Goal: Check status: Check status

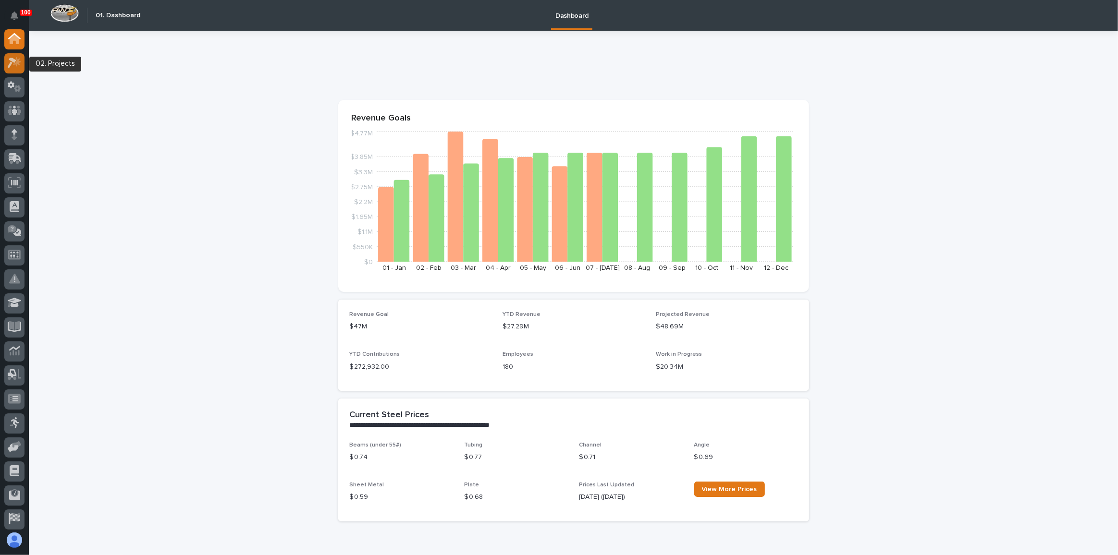
click at [13, 64] on icon at bounding box center [15, 62] width 14 height 11
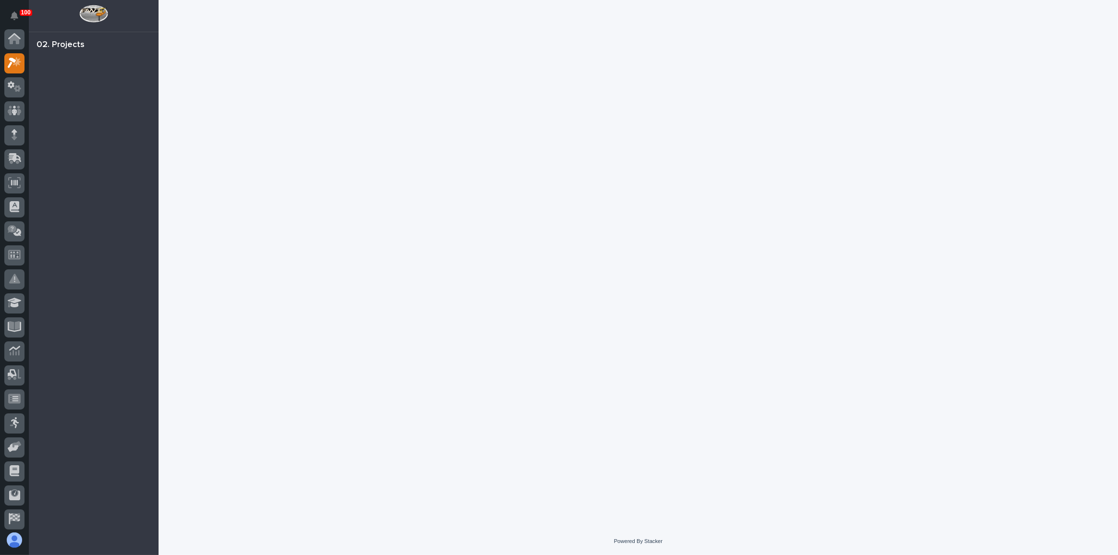
scroll to position [24, 0]
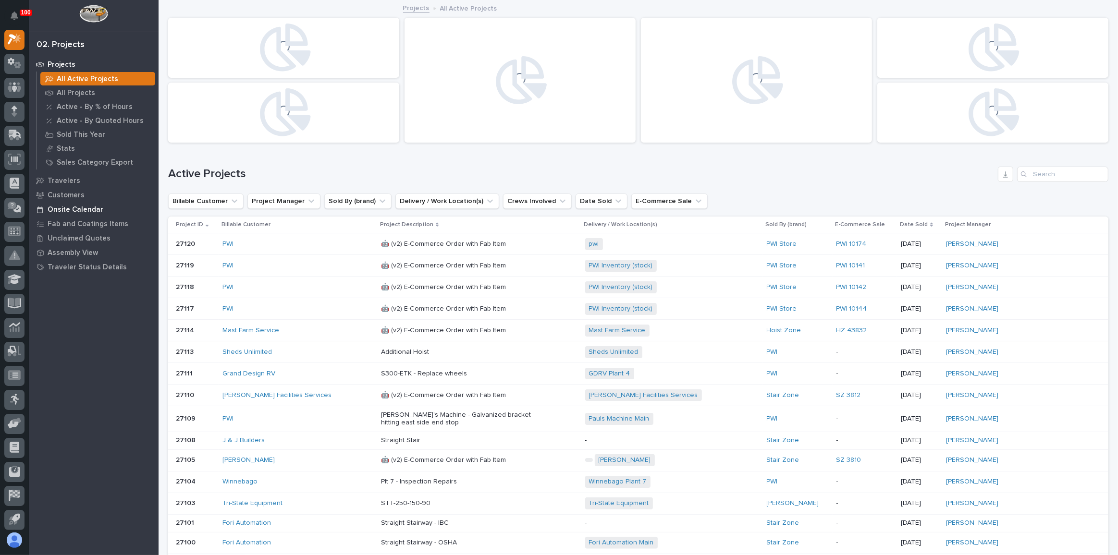
click at [81, 214] on p "Onsite Calendar" at bounding box center [76, 210] width 56 height 9
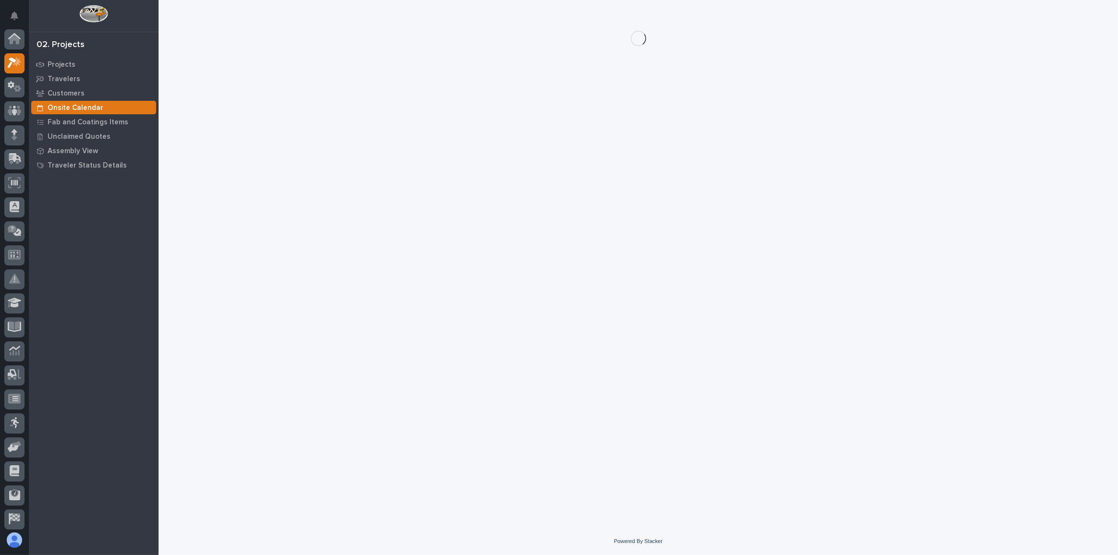
scroll to position [24, 0]
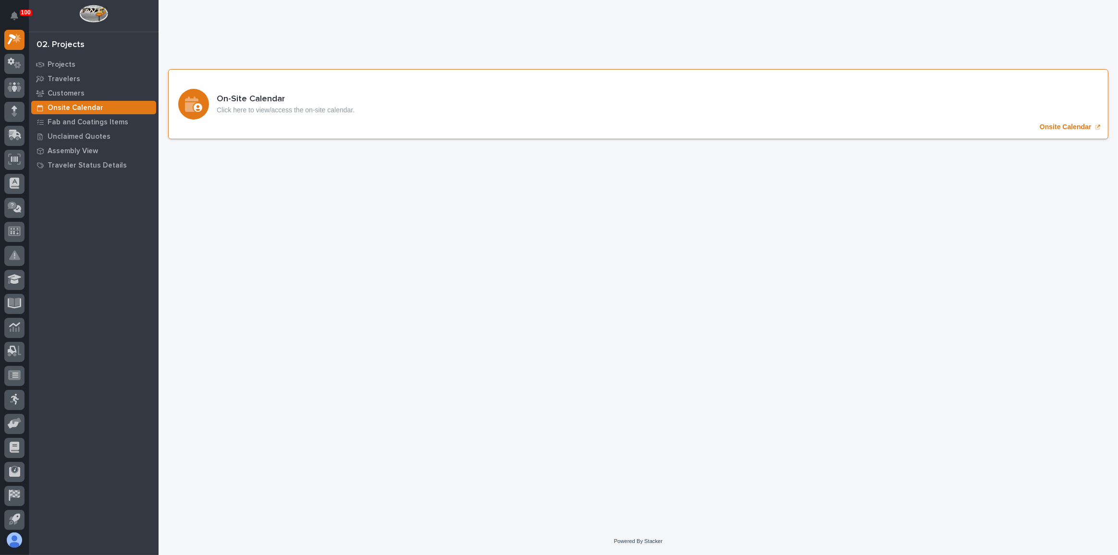
click at [403, 117] on div "On-Site Calendar Click here to view/access the on-site calendar. Onsite Calendar" at bounding box center [638, 104] width 940 height 70
click at [8, 137] on icon at bounding box center [15, 135] width 14 height 11
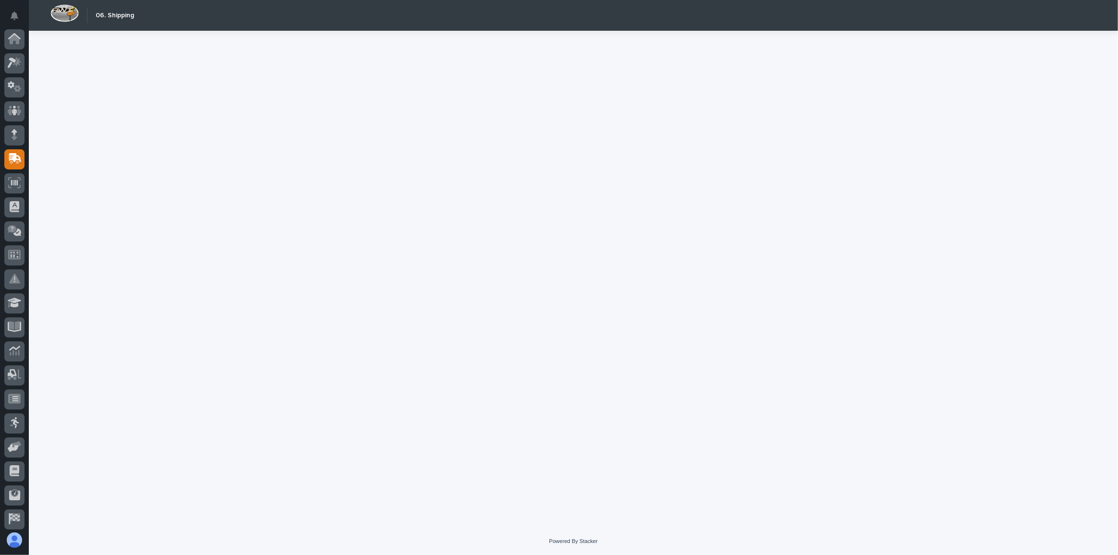
scroll to position [51, 0]
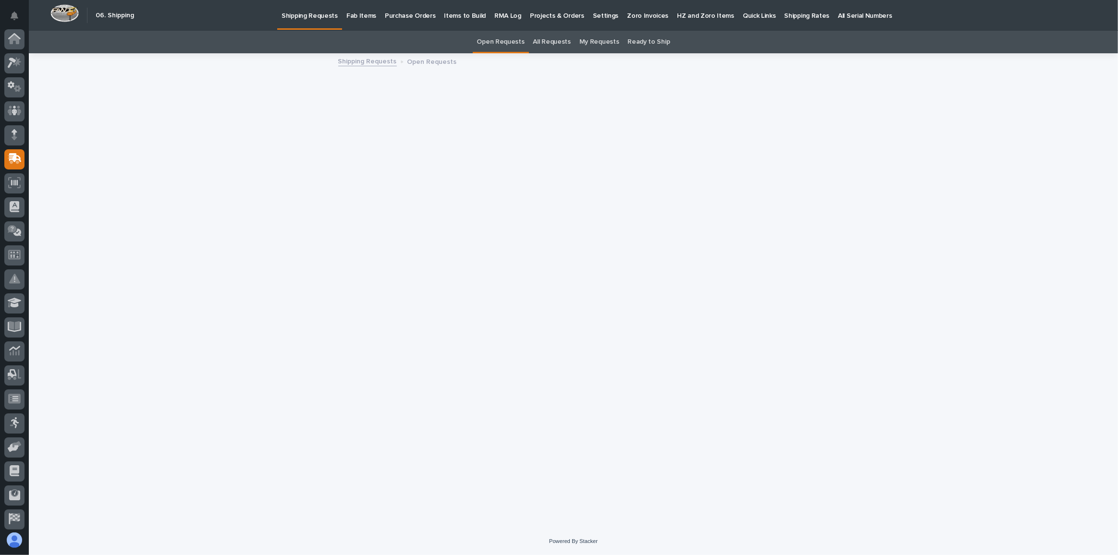
scroll to position [51, 0]
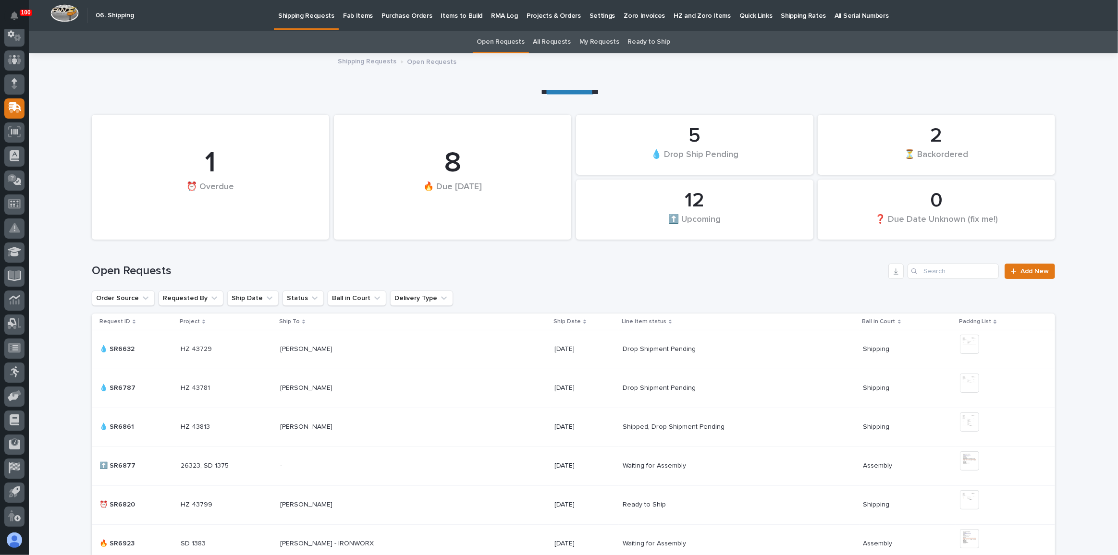
click at [739, 13] on p "Quick Links" at bounding box center [755, 10] width 33 height 20
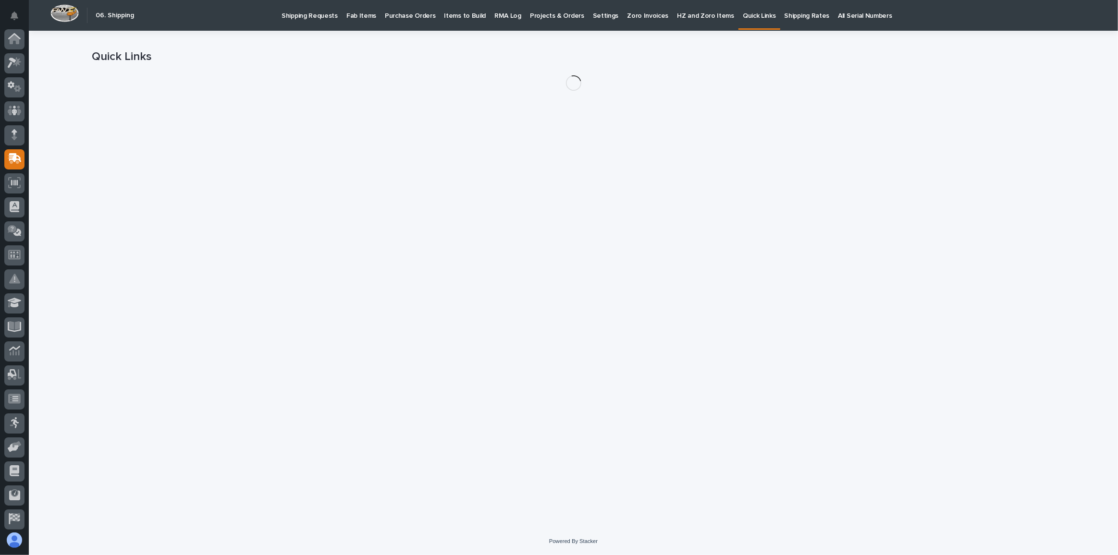
scroll to position [51, 0]
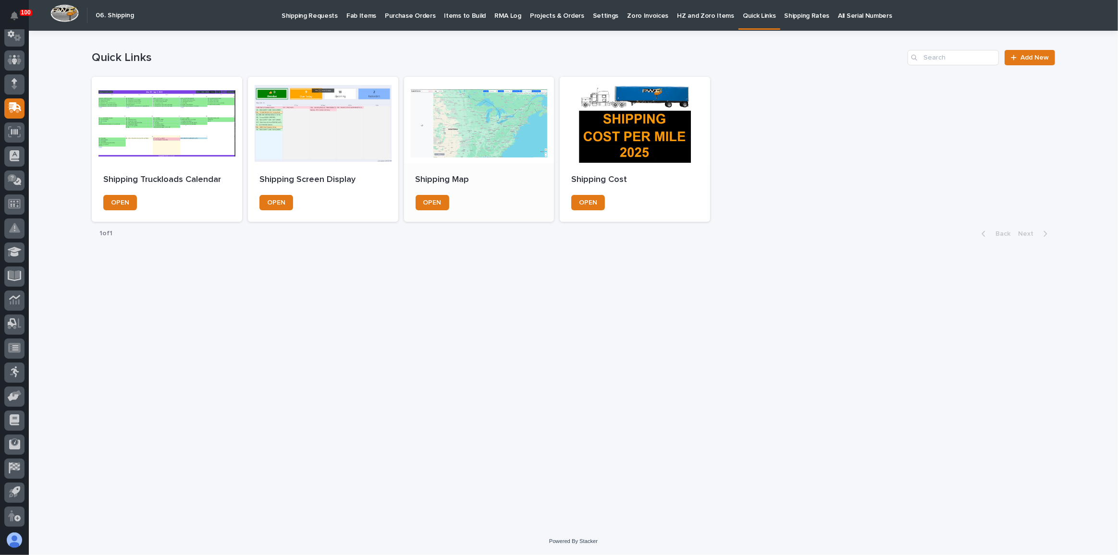
click at [477, 149] on div at bounding box center [479, 120] width 150 height 86
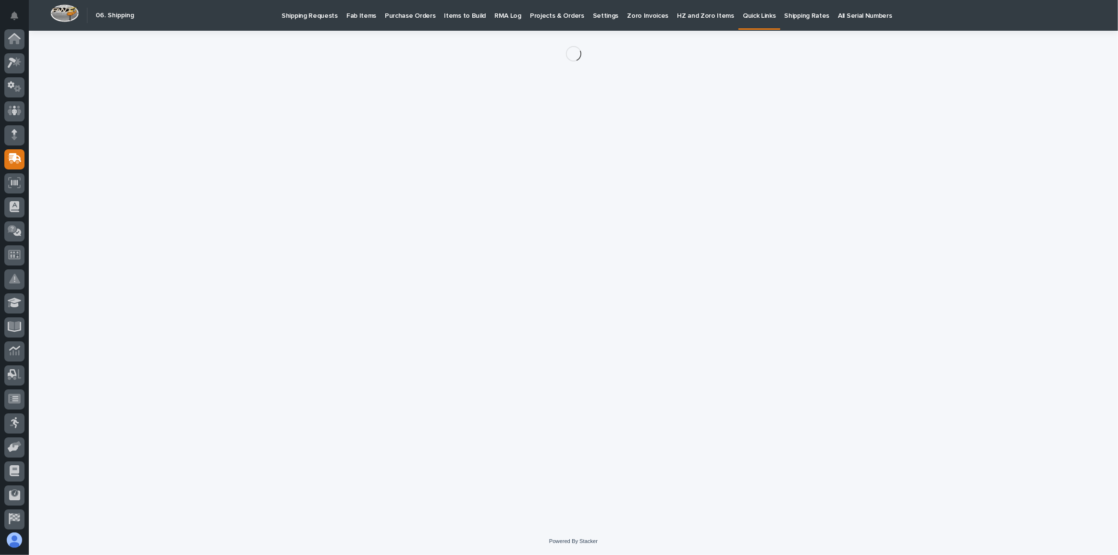
scroll to position [51, 0]
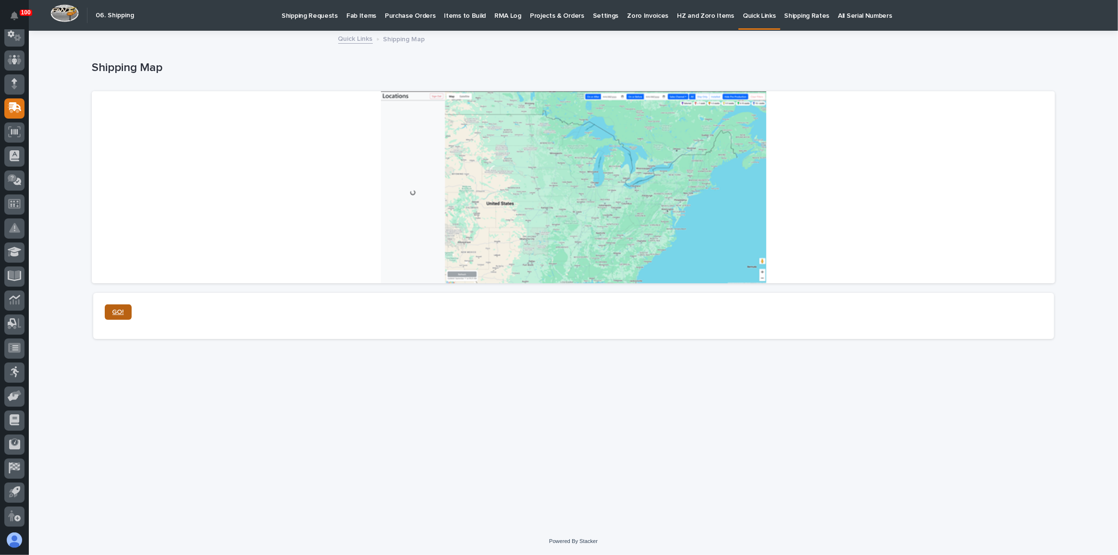
click at [118, 308] on link "GO!" at bounding box center [118, 312] width 27 height 15
click at [346, 14] on p "Fab Items" at bounding box center [361, 10] width 30 height 20
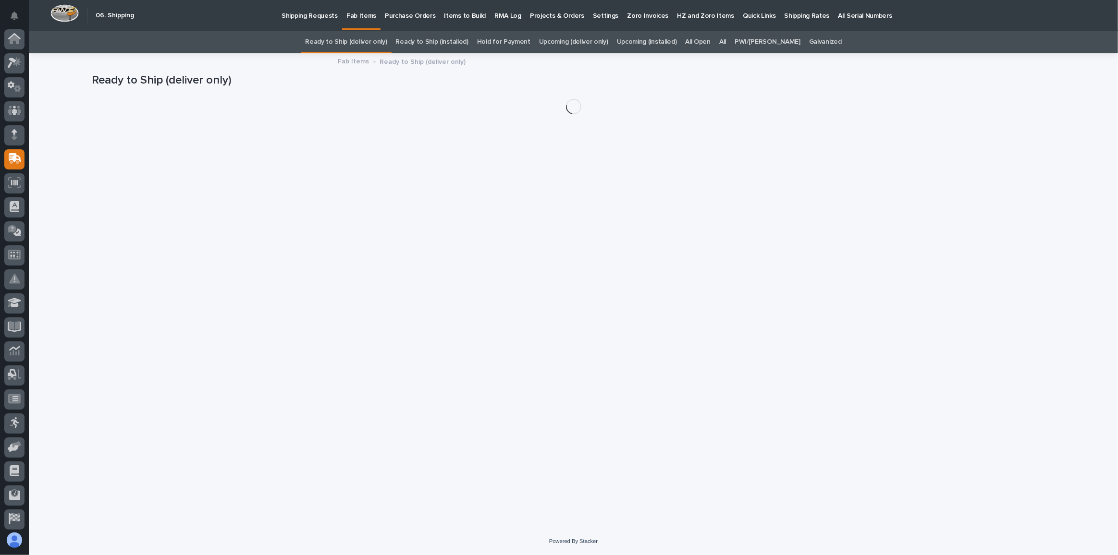
scroll to position [51, 0]
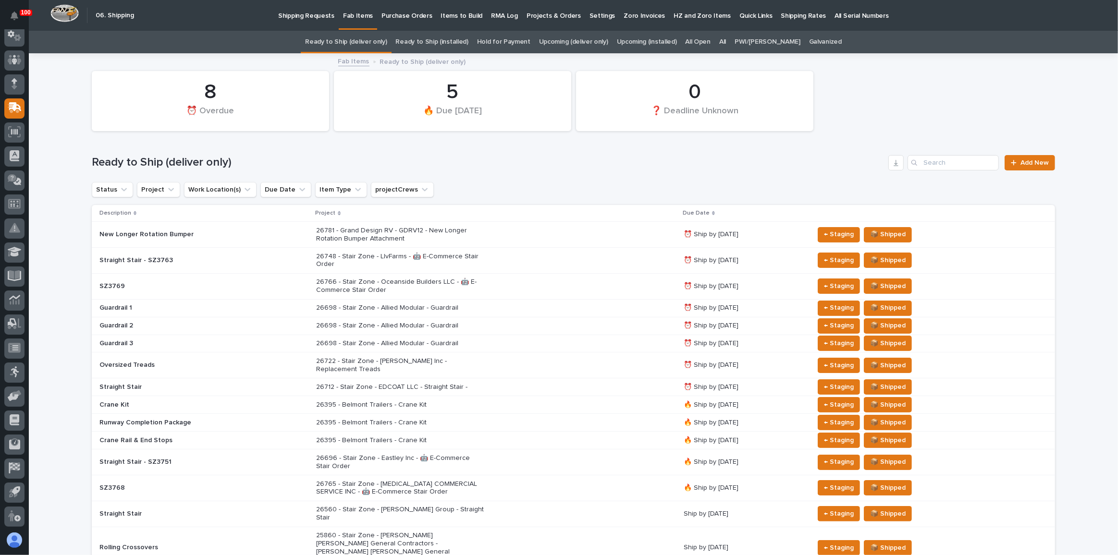
click at [726, 38] on link "All" at bounding box center [722, 42] width 7 height 23
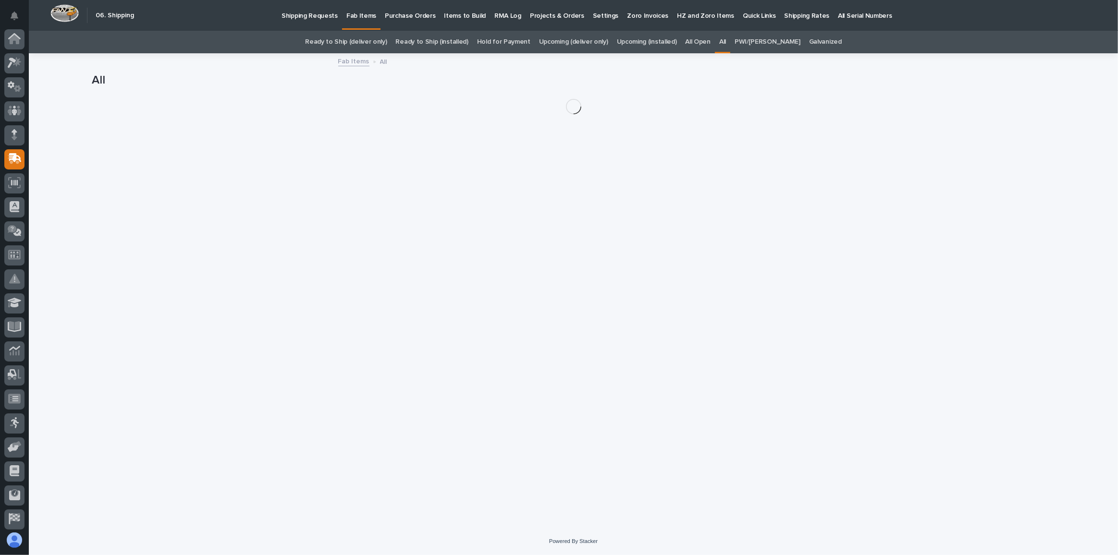
scroll to position [51, 0]
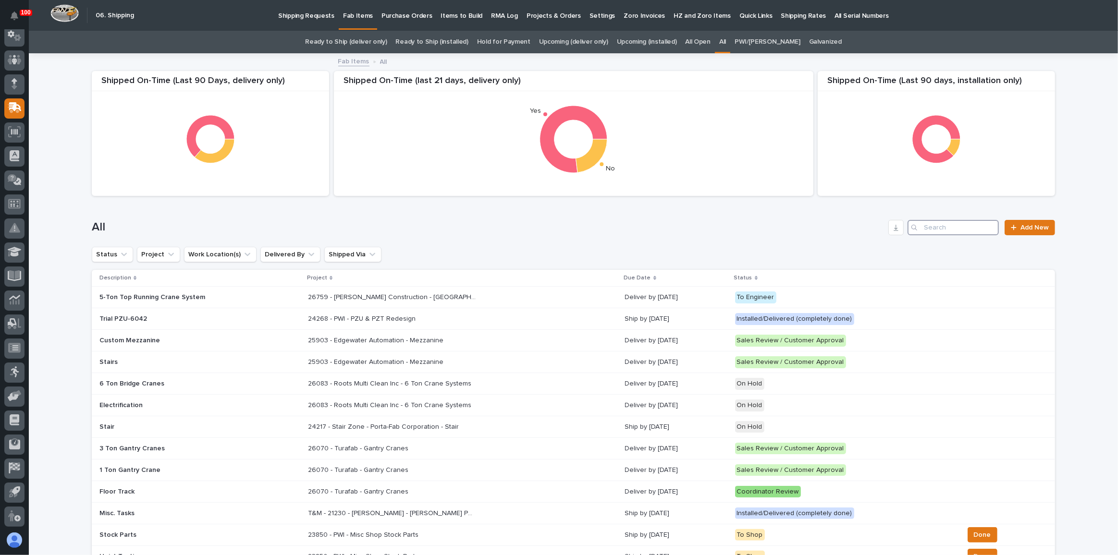
click at [938, 231] on input "Search" at bounding box center [953, 227] width 91 height 15
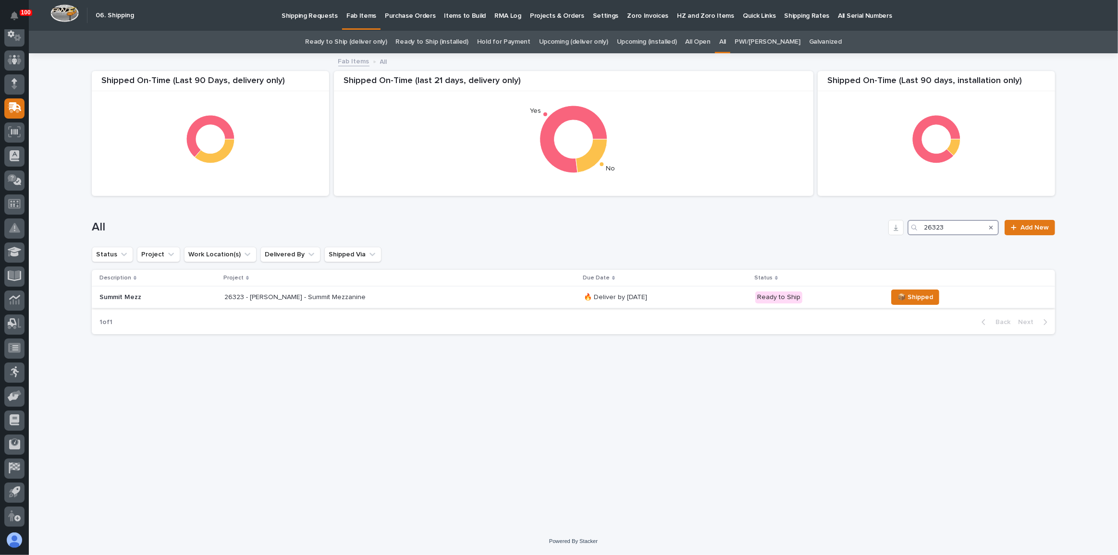
type input "26323"
click at [452, 297] on div "26323 - [PERSON_NAME] - Summit Mezzanine 26323 - [PERSON_NAME] - Summit Mezzani…" at bounding box center [400, 298] width 352 height 16
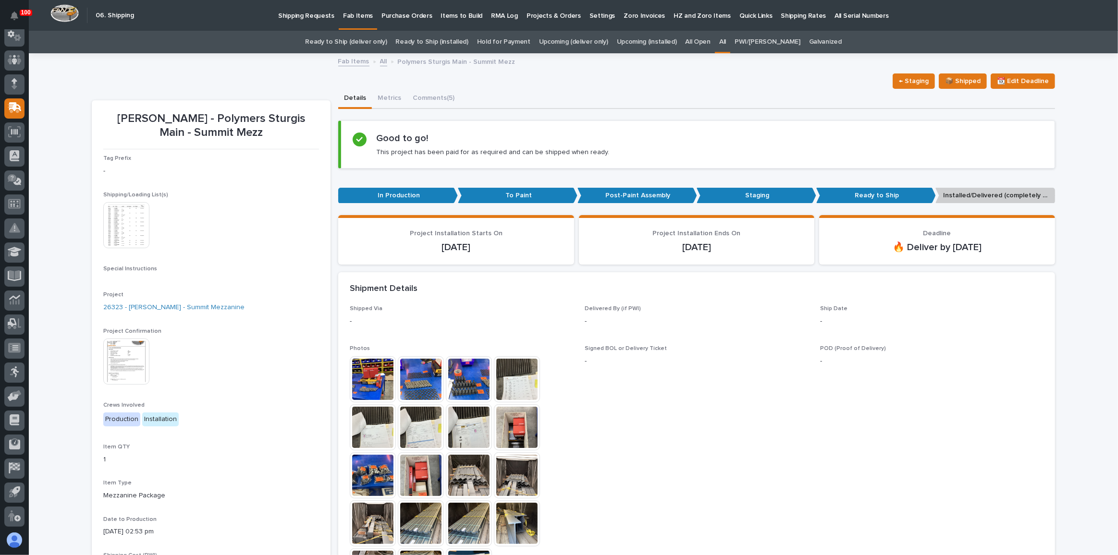
click at [325, 16] on p "Shipping Requests" at bounding box center [306, 10] width 56 height 20
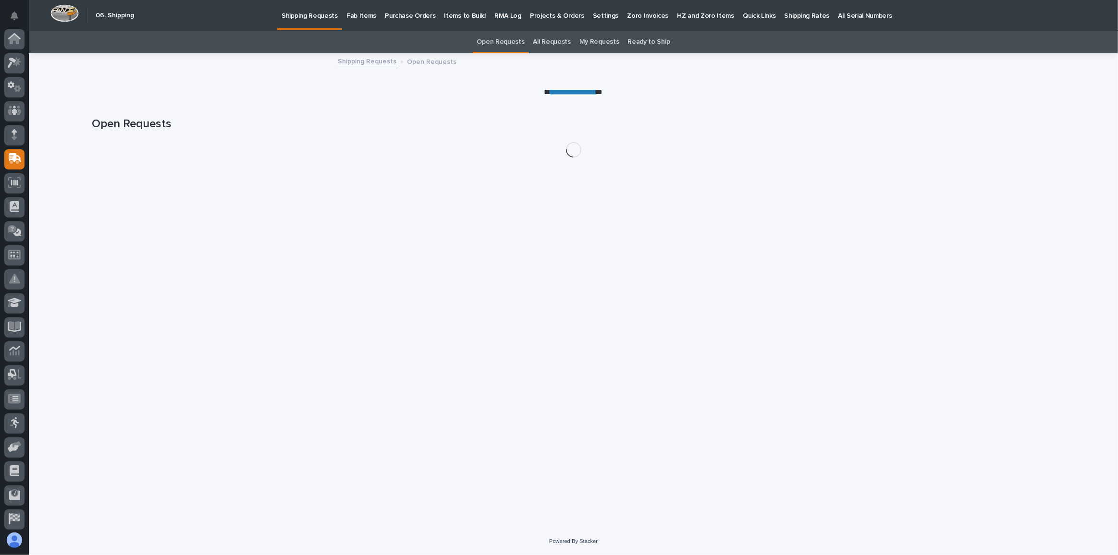
scroll to position [51, 0]
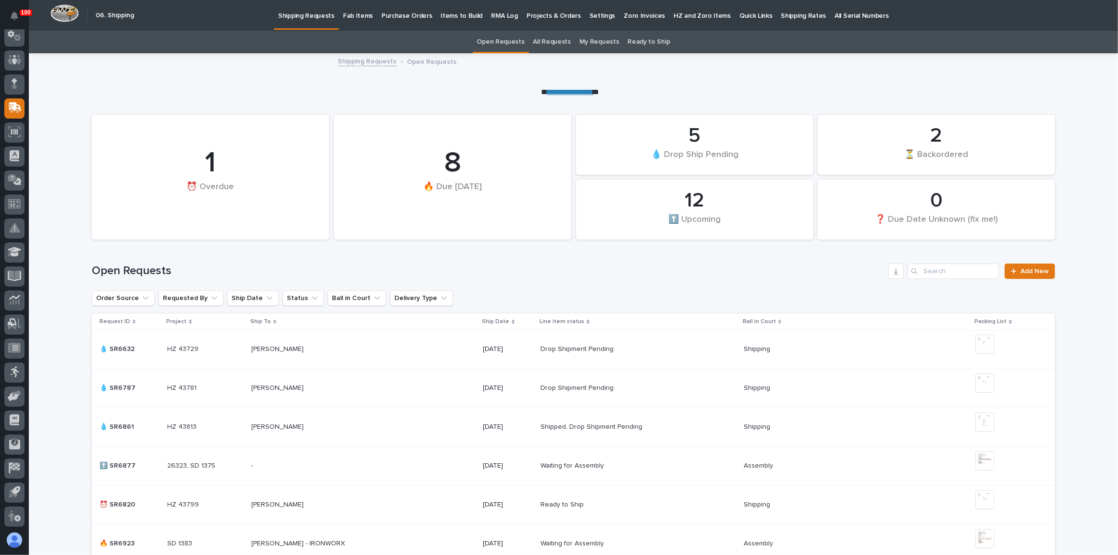
click at [344, 10] on p "Fab Items" at bounding box center [358, 10] width 30 height 20
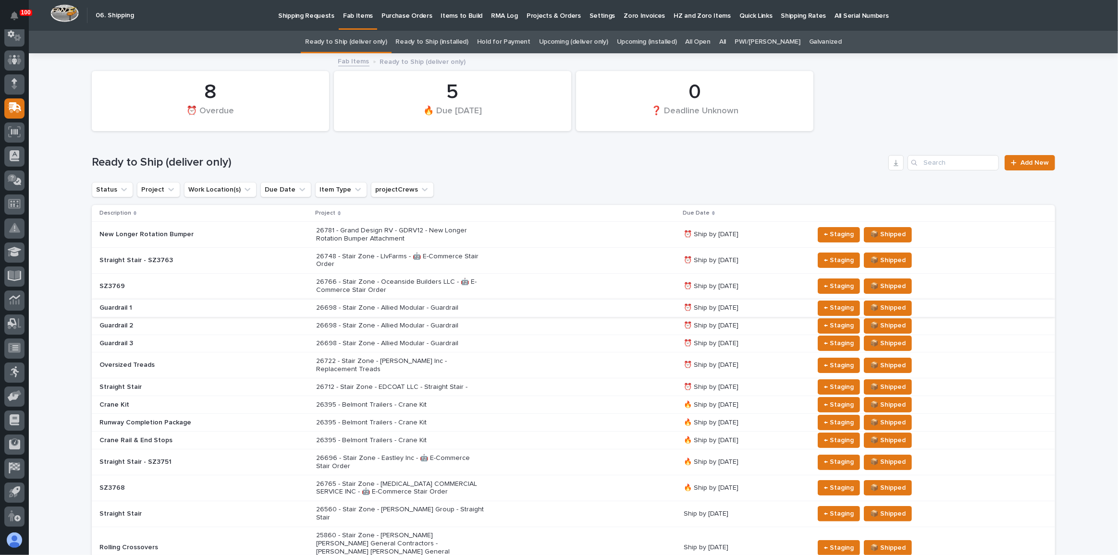
scroll to position [43, 0]
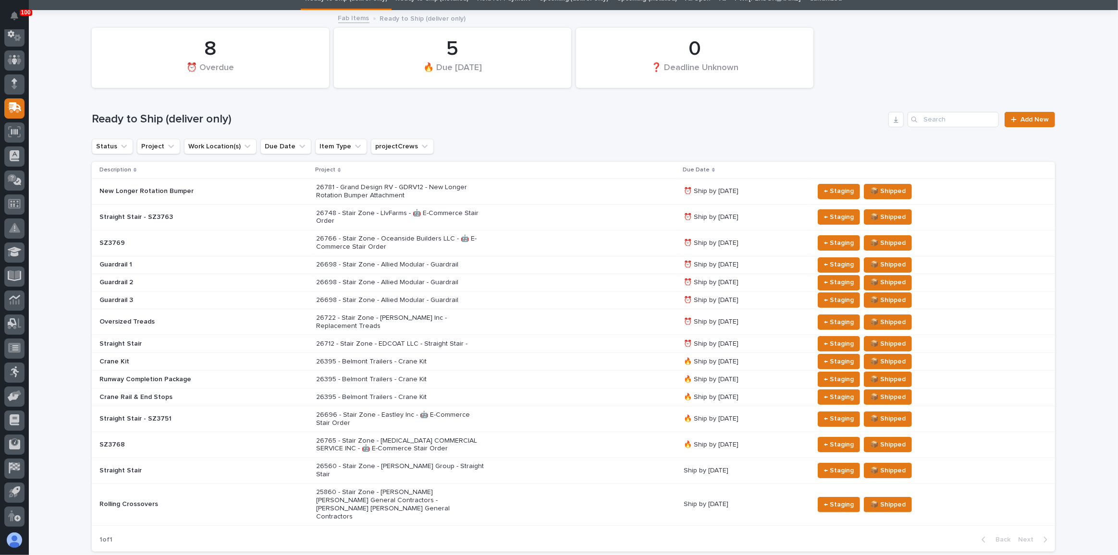
click at [542, 261] on div "26698 - Stair Zone - Allied Modular - Guardrail" at bounding box center [495, 265] width 359 height 16
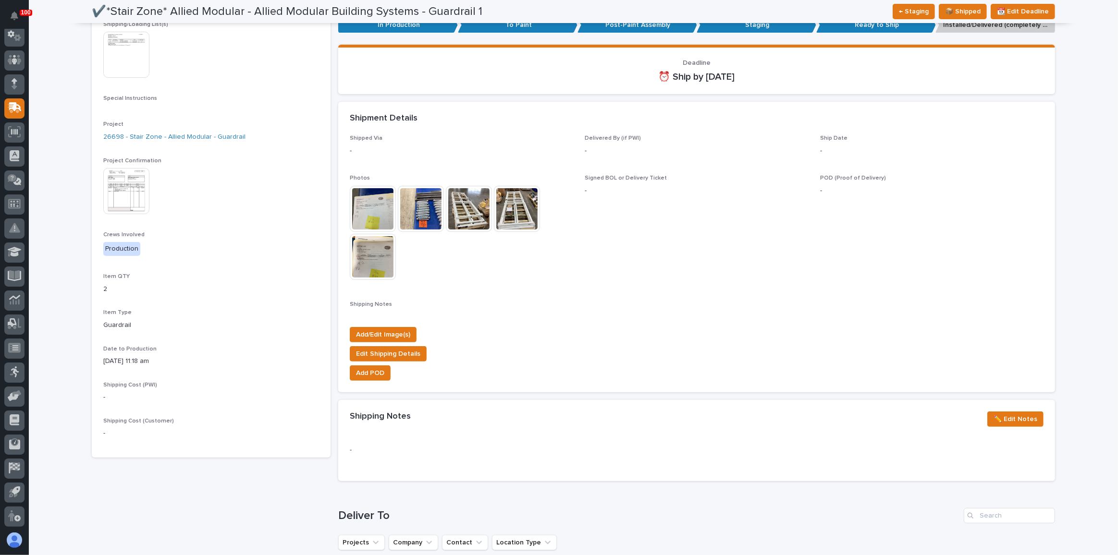
scroll to position [174, 0]
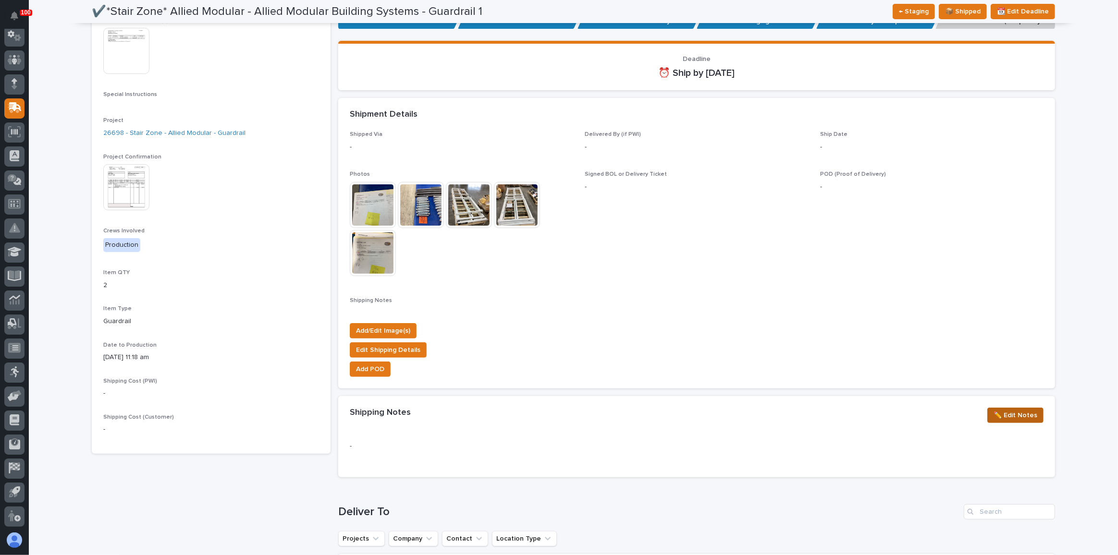
click at [989, 411] on button "✏️ Edit Notes" at bounding box center [1015, 415] width 56 height 15
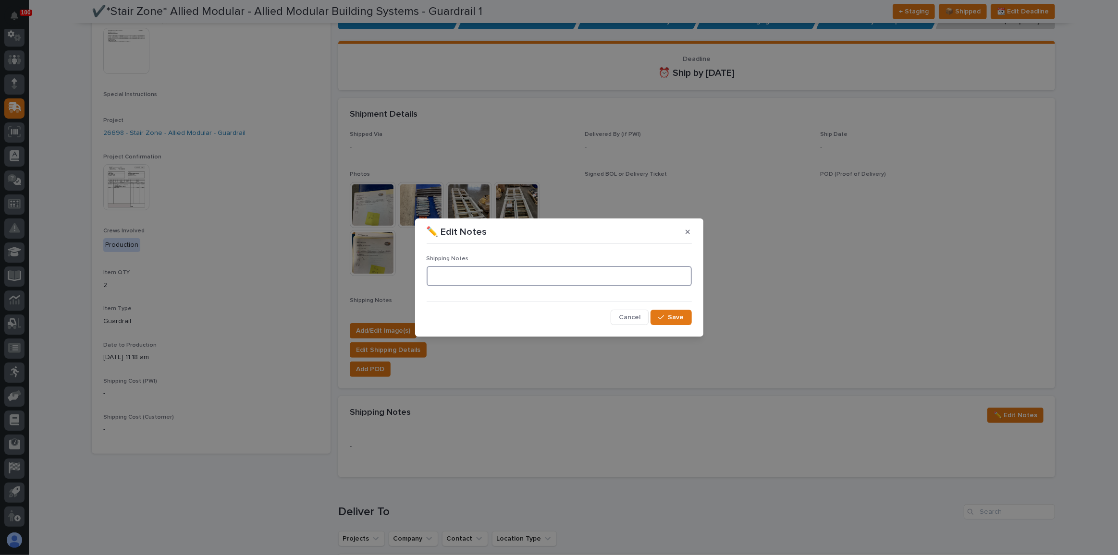
click at [472, 274] on textarea at bounding box center [559, 276] width 265 height 20
type textarea "*"
click at [618, 321] on button "Cancel" at bounding box center [630, 317] width 38 height 15
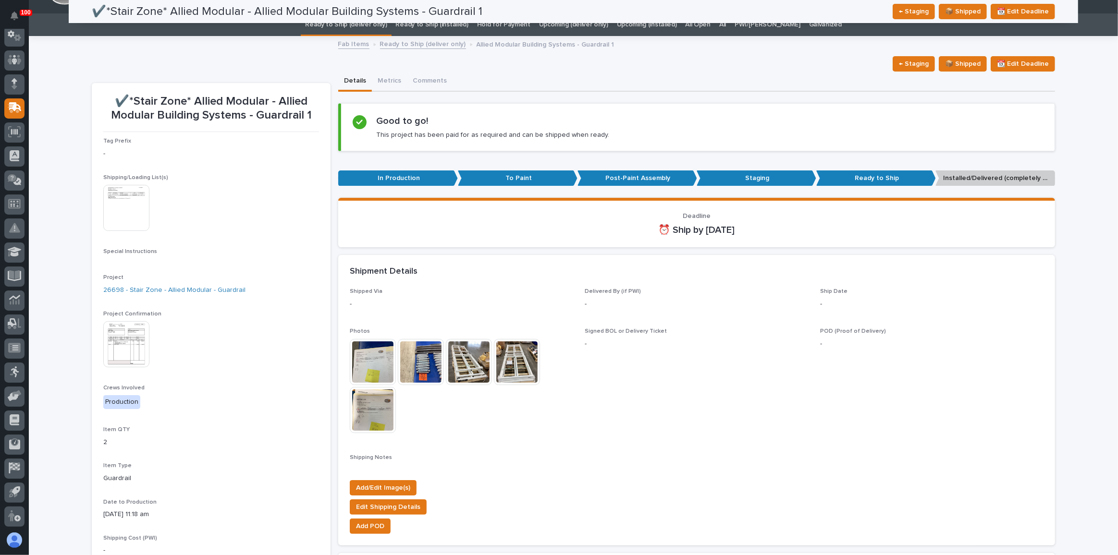
scroll to position [0, 0]
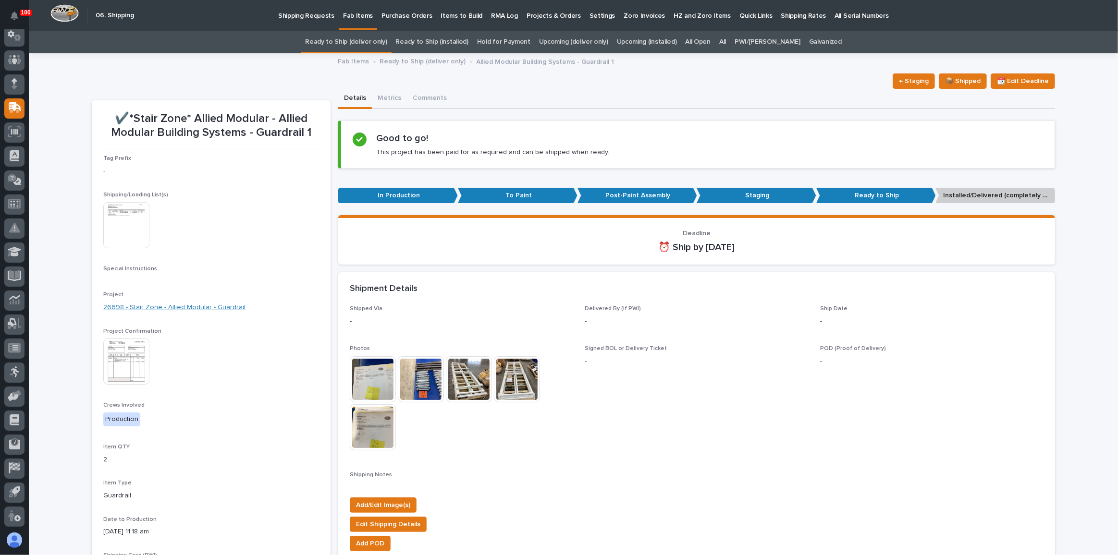
click at [190, 303] on div "Project 26698 - Stair Zone - Allied Modular - Guardrail" at bounding box center [211, 306] width 216 height 28
click at [190, 304] on link "26698 - Stair Zone - Allied Modular - Guardrail" at bounding box center [174, 308] width 142 height 10
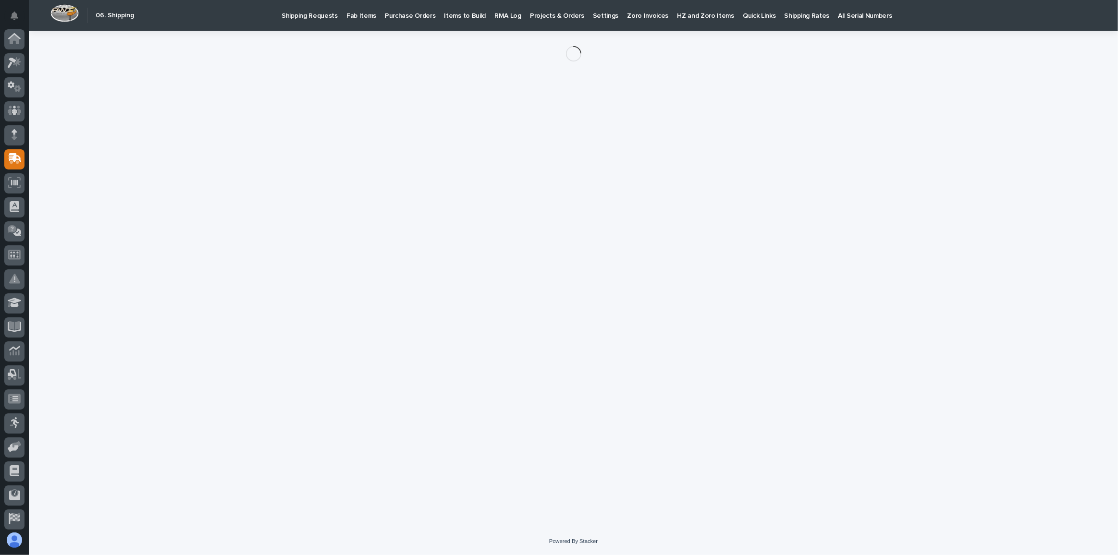
scroll to position [51, 0]
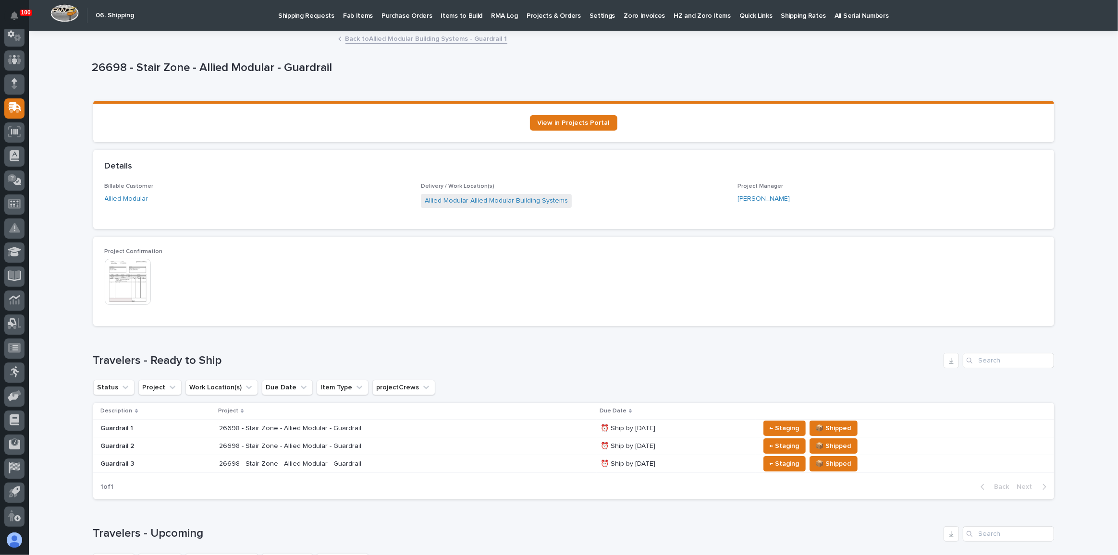
click at [398, 39] on link "Back to Allied Modular Building Systems - Guardrail 1" at bounding box center [426, 38] width 162 height 11
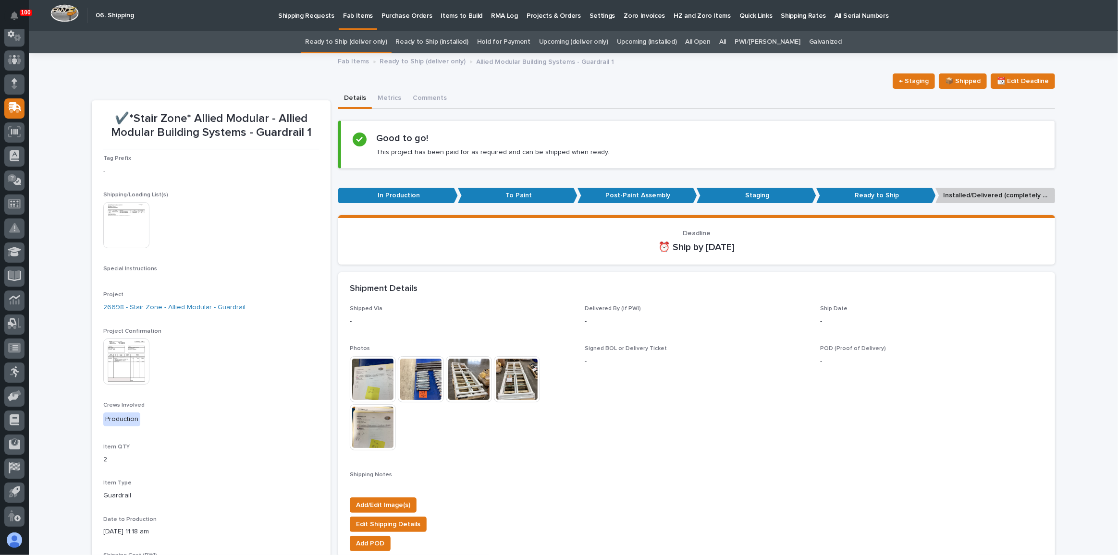
click at [367, 44] on link "Ready to Ship (deliver only)" at bounding box center [346, 42] width 82 height 23
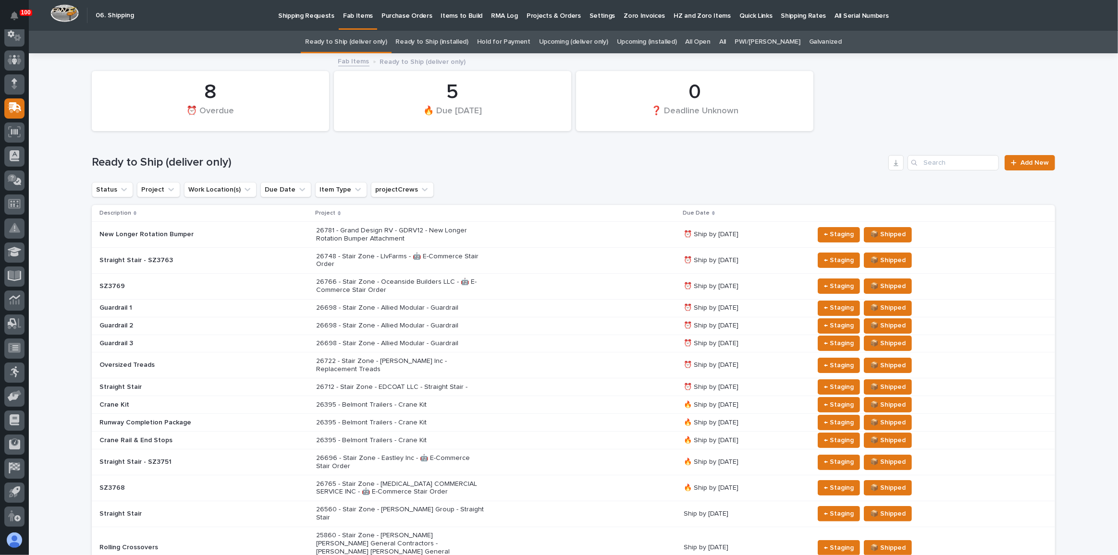
click at [322, 17] on p "Shipping Requests" at bounding box center [306, 10] width 56 height 20
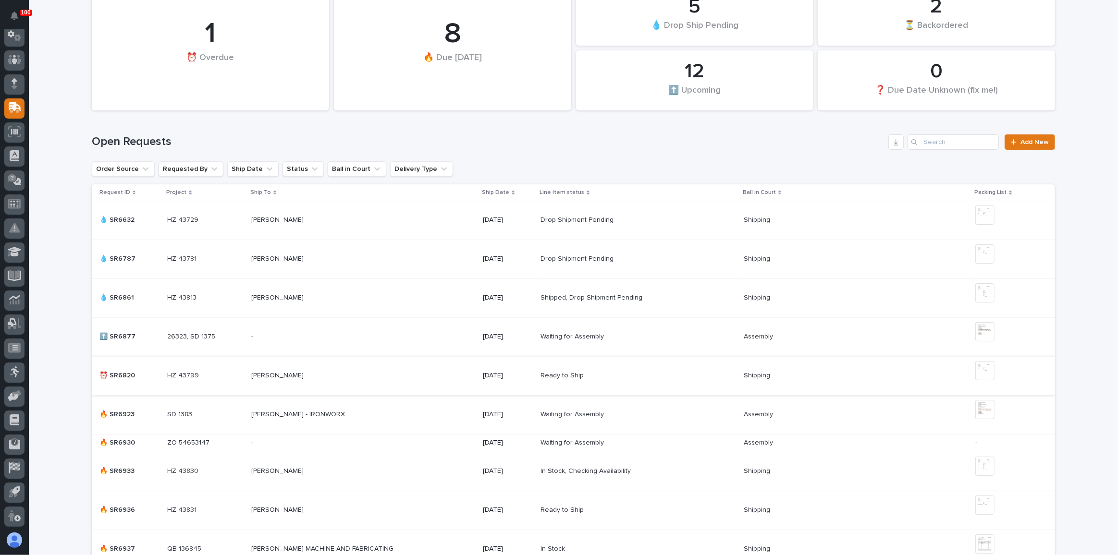
scroll to position [131, 0]
click at [985, 406] on img at bounding box center [984, 408] width 19 height 19
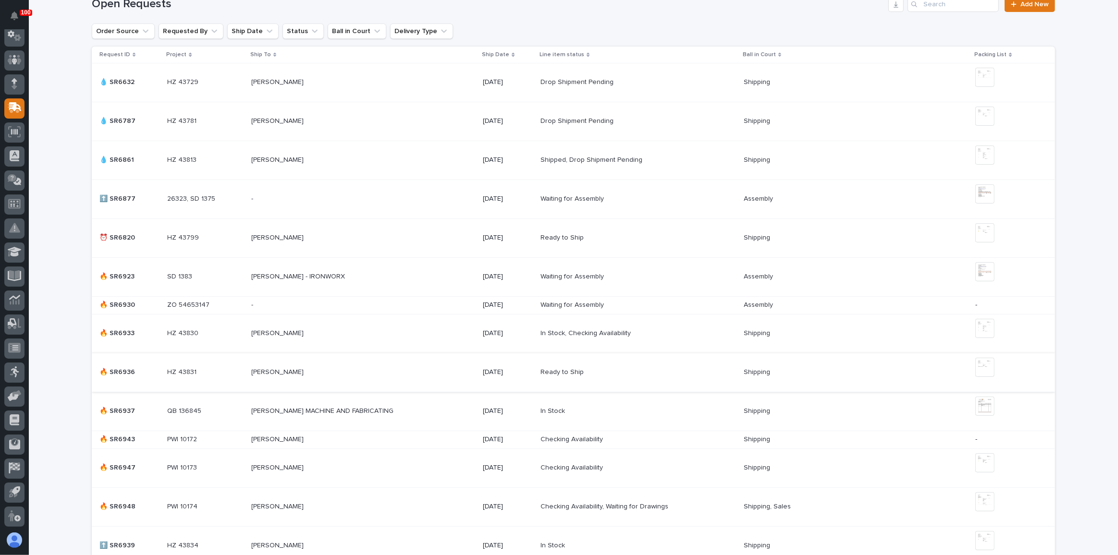
scroll to position [0, 0]
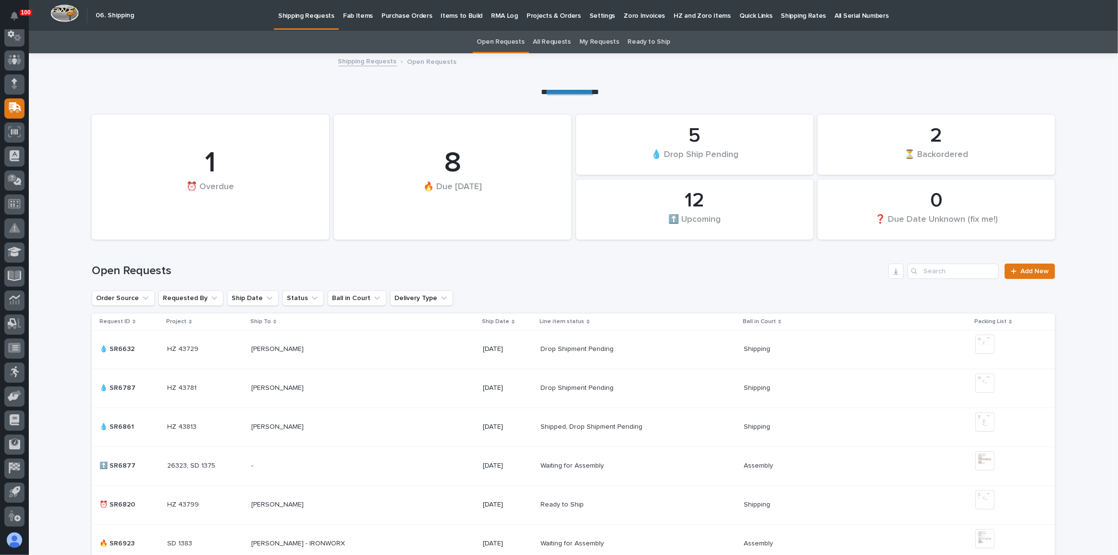
click at [349, 10] on p "Fab Items" at bounding box center [358, 10] width 30 height 20
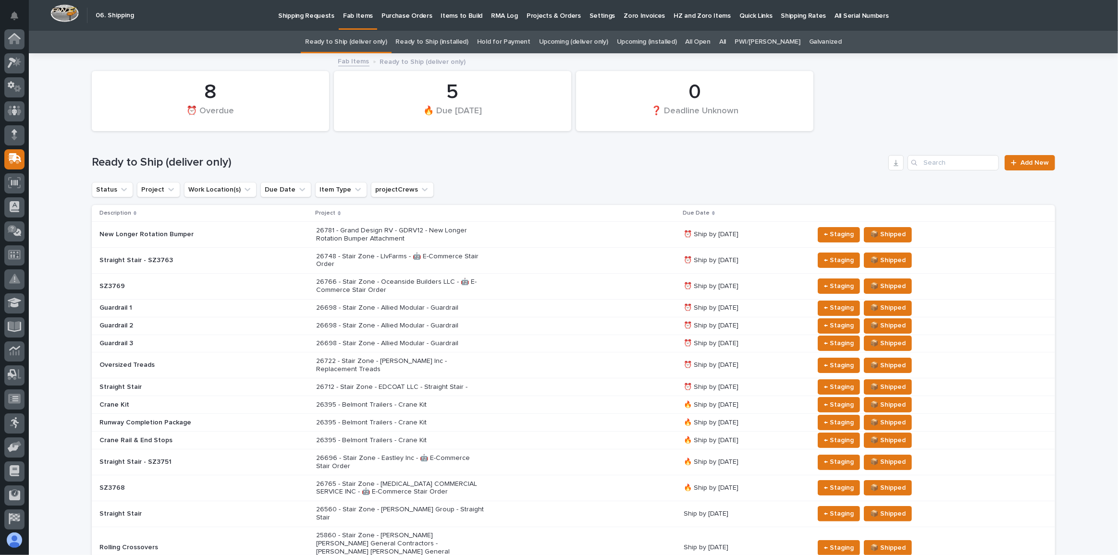
scroll to position [51, 0]
click at [569, 43] on link "Upcoming (deliver only)" at bounding box center [573, 42] width 69 height 23
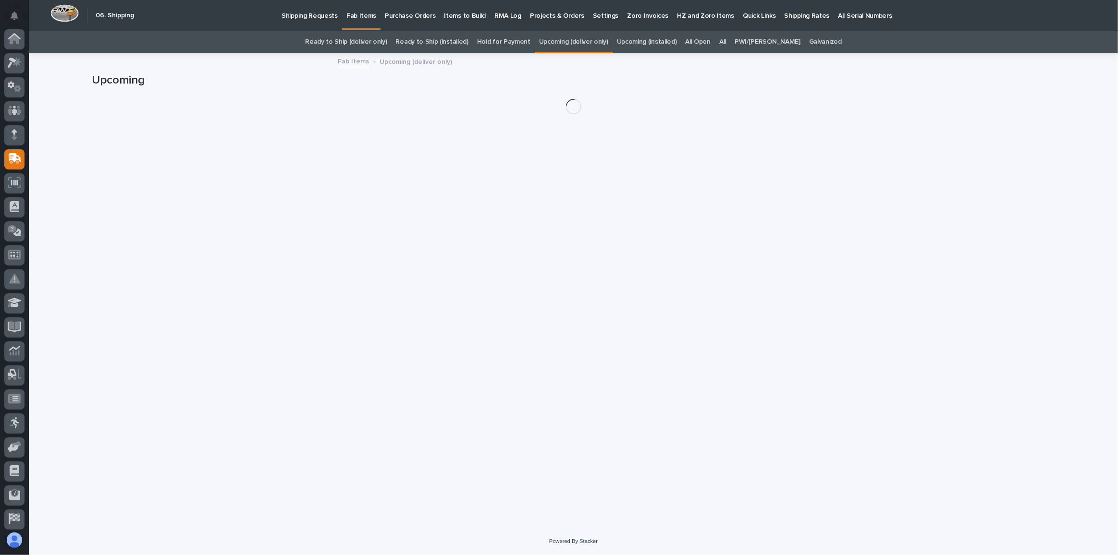
scroll to position [51, 0]
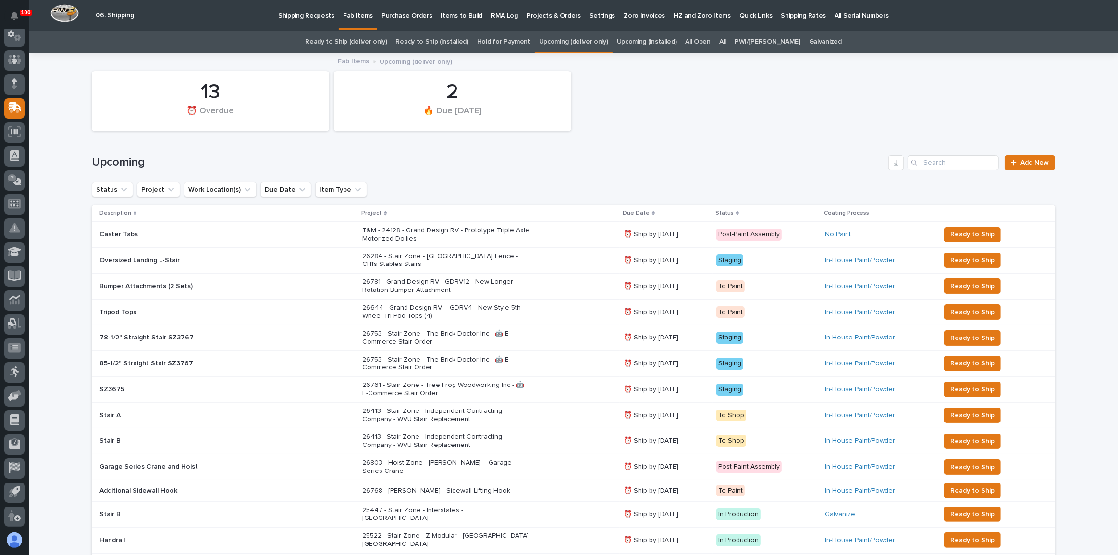
click at [580, 384] on div "26761 - Stair Zone - Tree Frog Woodworking Inc - 🤖 E-Commerce Stair Order" at bounding box center [489, 390] width 254 height 24
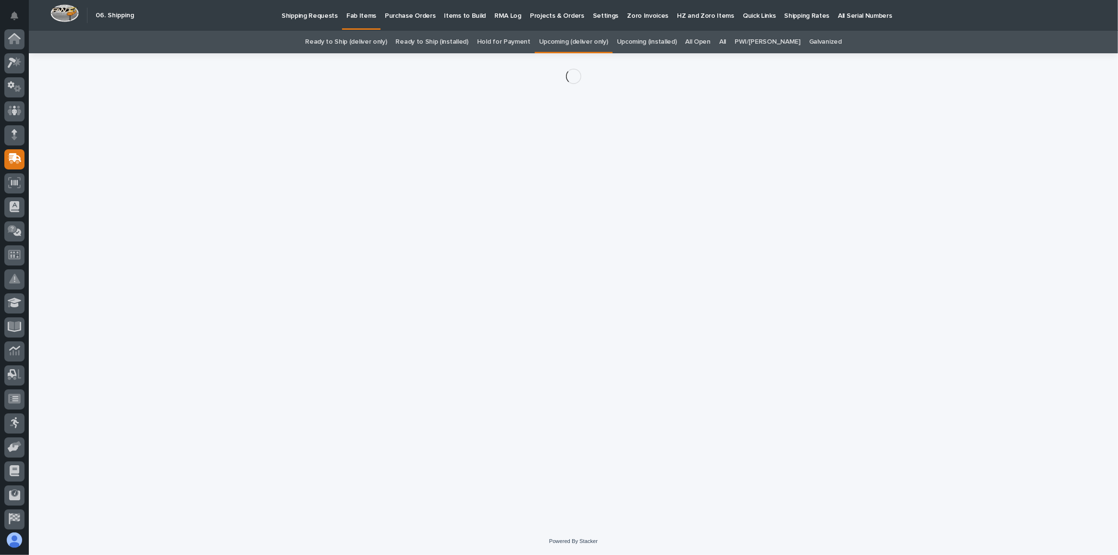
scroll to position [51, 0]
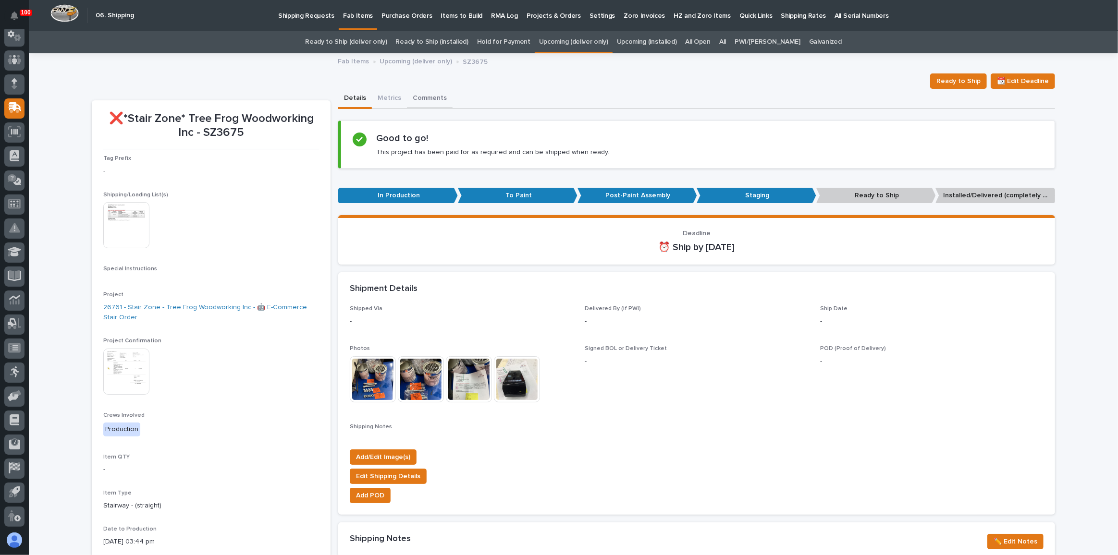
click at [429, 101] on button "Comments" at bounding box center [430, 99] width 46 height 20
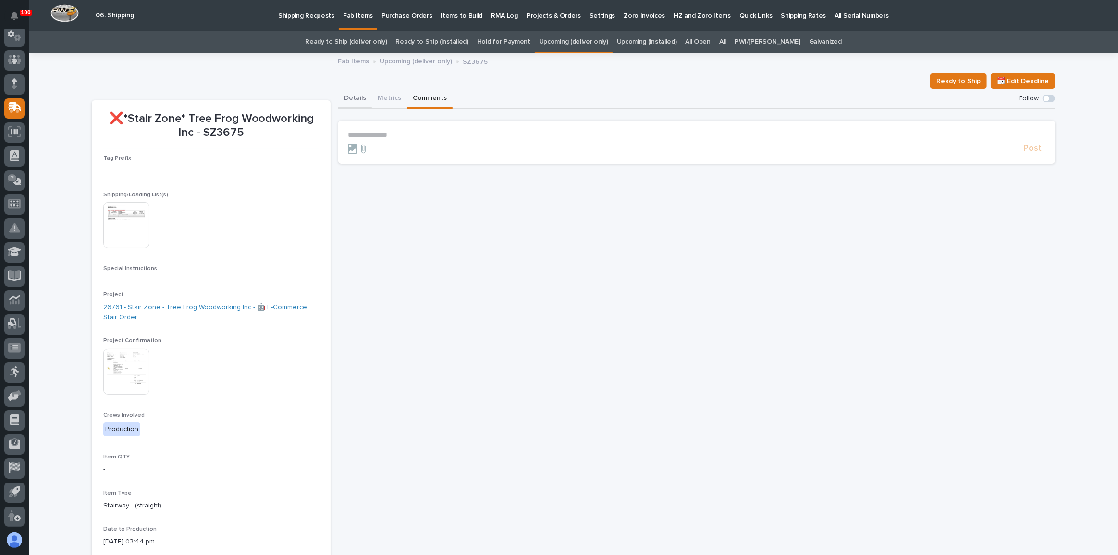
click at [352, 100] on button "Details" at bounding box center [355, 99] width 34 height 20
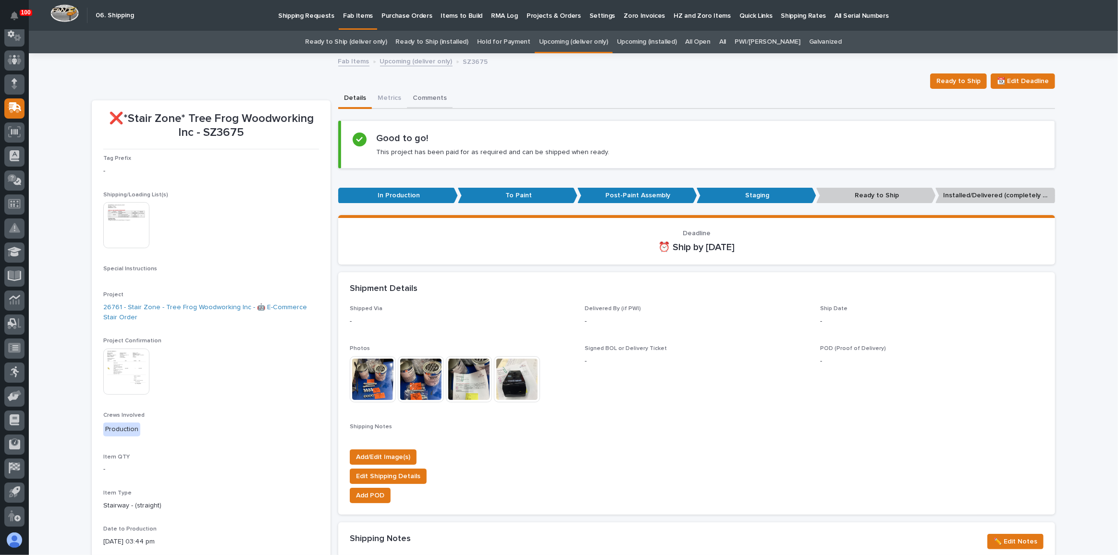
click at [422, 99] on button "Comments" at bounding box center [430, 99] width 46 height 20
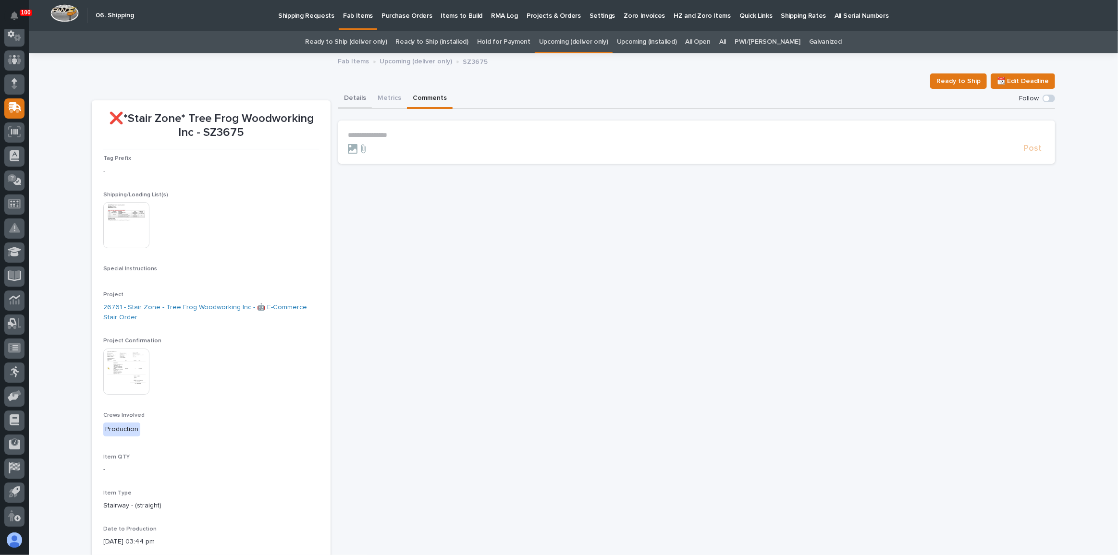
click at [360, 96] on button "Details" at bounding box center [355, 99] width 34 height 20
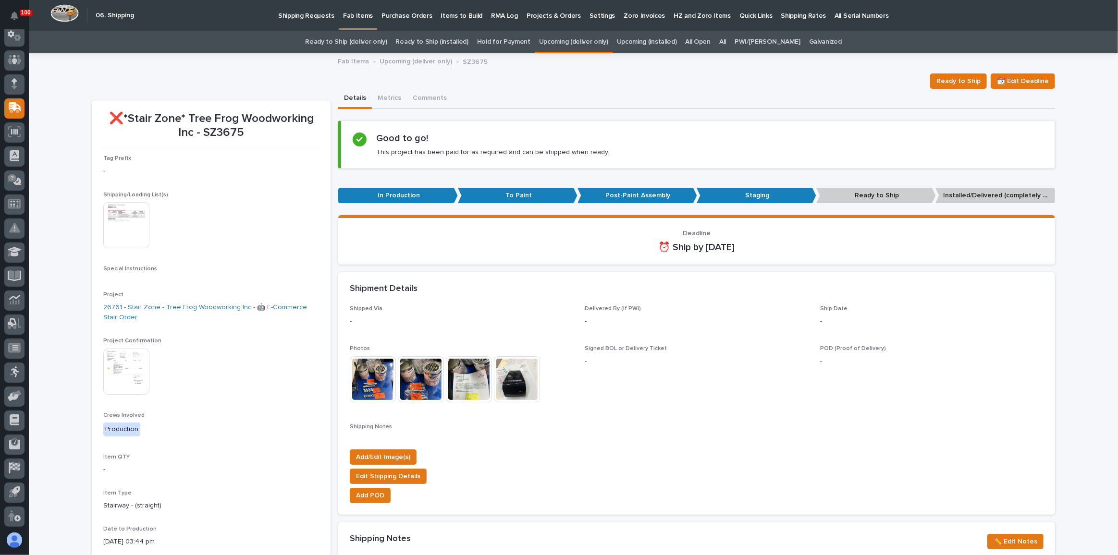
click at [387, 49] on link "Ready to Ship (deliver only)" at bounding box center [346, 42] width 82 height 23
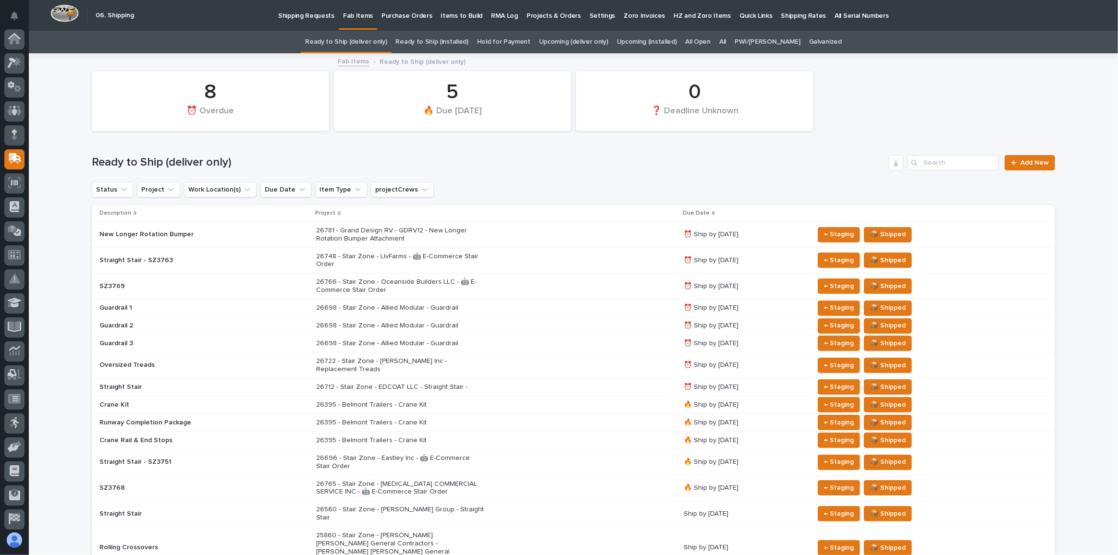
scroll to position [51, 0]
click at [582, 280] on div "26766 - Stair Zone - Oceanside Builders LLC - 🤖 E-Commerce Stair Order" at bounding box center [495, 286] width 359 height 24
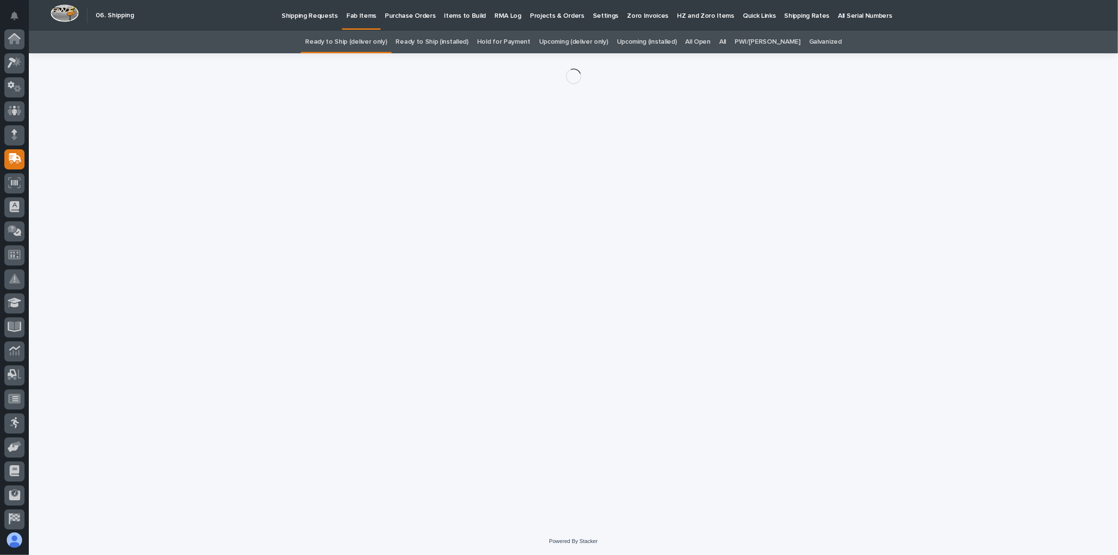
scroll to position [51, 0]
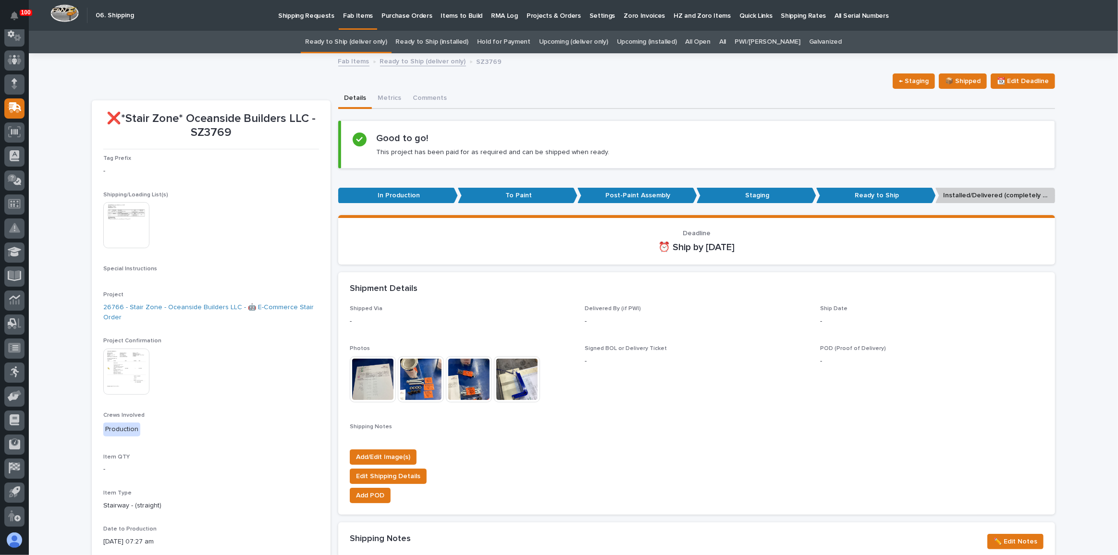
click at [583, 41] on link "Upcoming (deliver only)" at bounding box center [573, 42] width 69 height 23
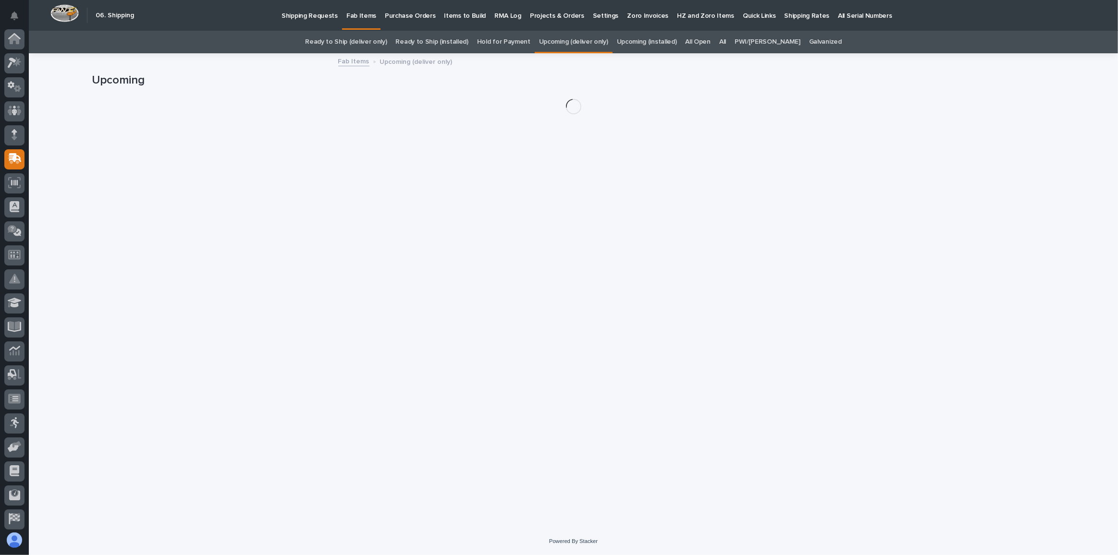
scroll to position [51, 0]
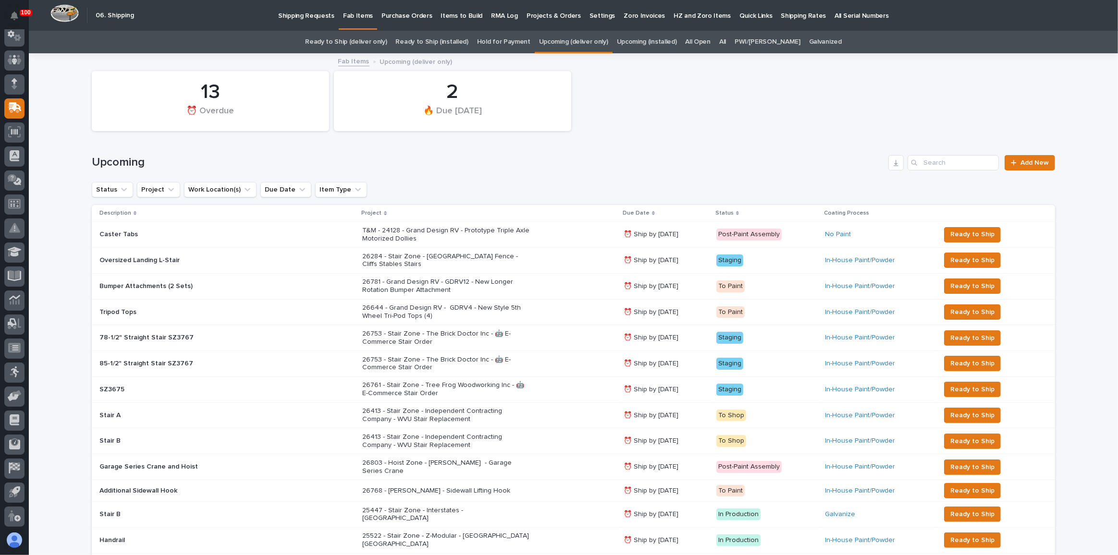
click at [377, 35] on link "Ready to Ship (deliver only)" at bounding box center [346, 42] width 82 height 23
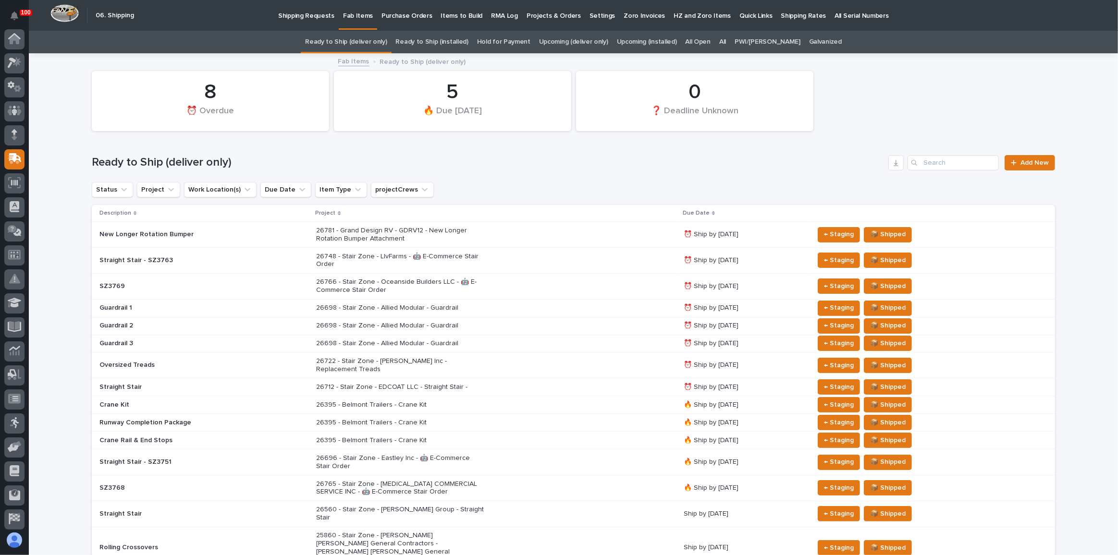
scroll to position [51, 0]
click at [584, 44] on link "Upcoming (deliver only)" at bounding box center [573, 42] width 69 height 23
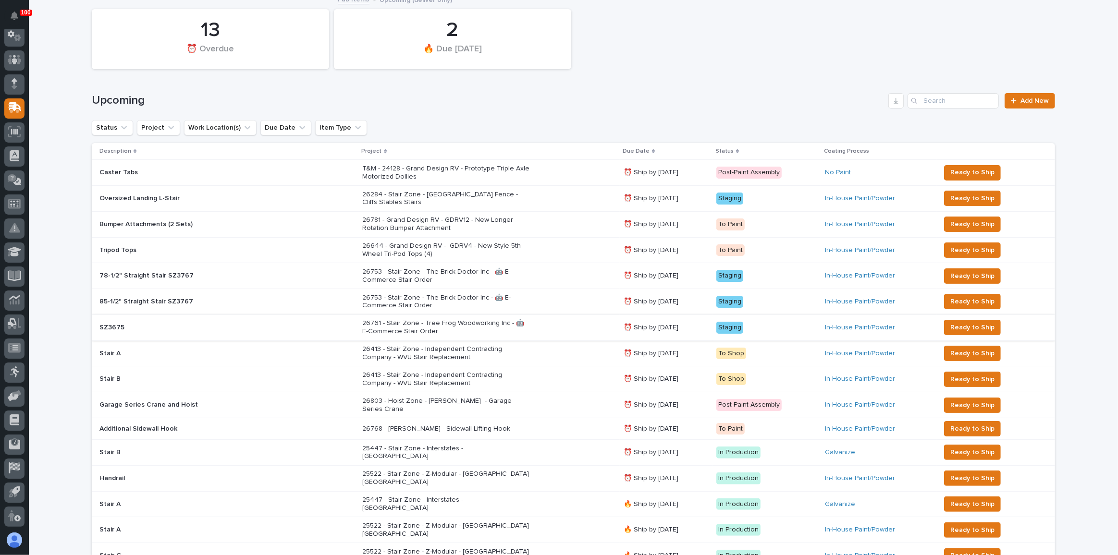
scroll to position [87, 0]
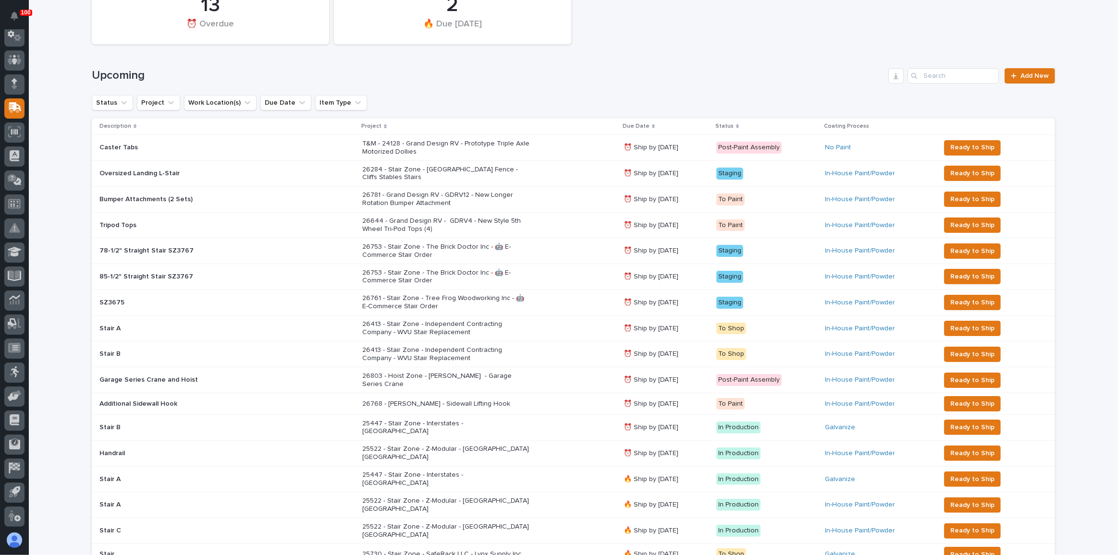
click at [576, 369] on div "26803 - Hoist Zone - [PERSON_NAME] - Garage Series Crane" at bounding box center [489, 381] width 254 height 24
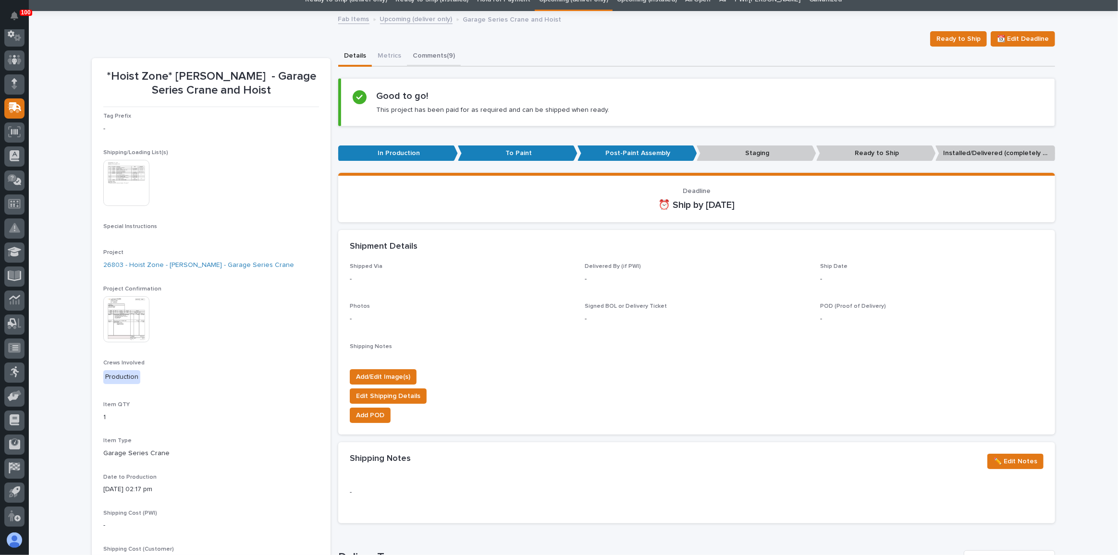
scroll to position [43, 0]
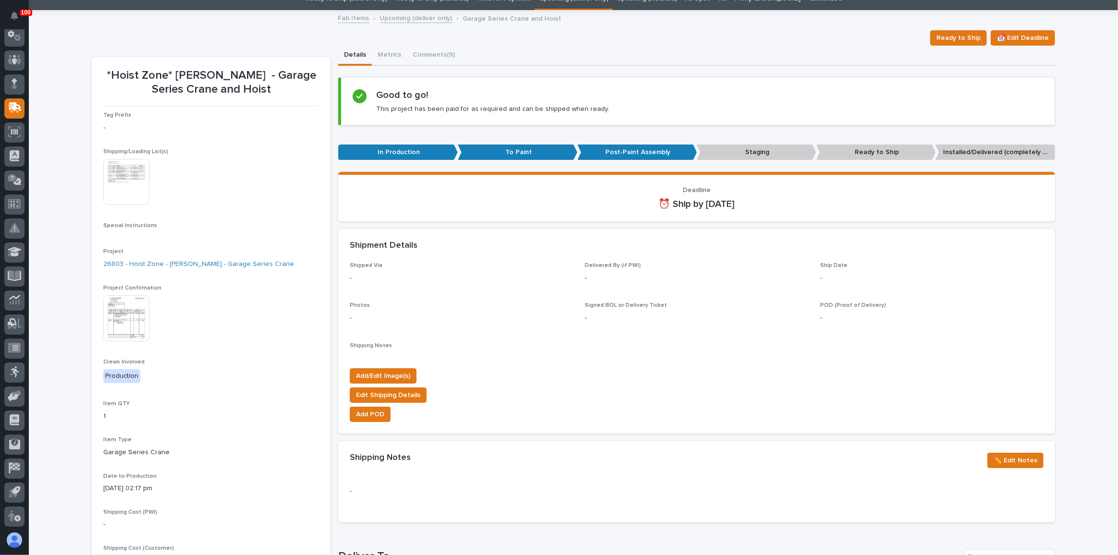
click at [420, 43] on div "Ready to Ship 📆 Edit Deadline" at bounding box center [573, 37] width 963 height 15
click at [420, 52] on button "Comments (9)" at bounding box center [434, 56] width 54 height 20
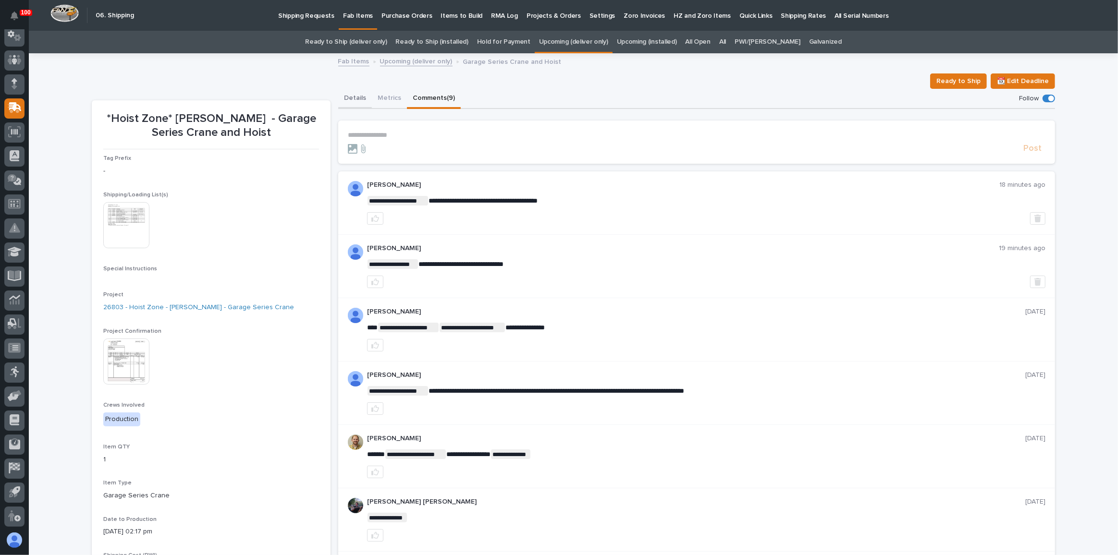
click at [354, 98] on button "Details" at bounding box center [355, 99] width 34 height 20
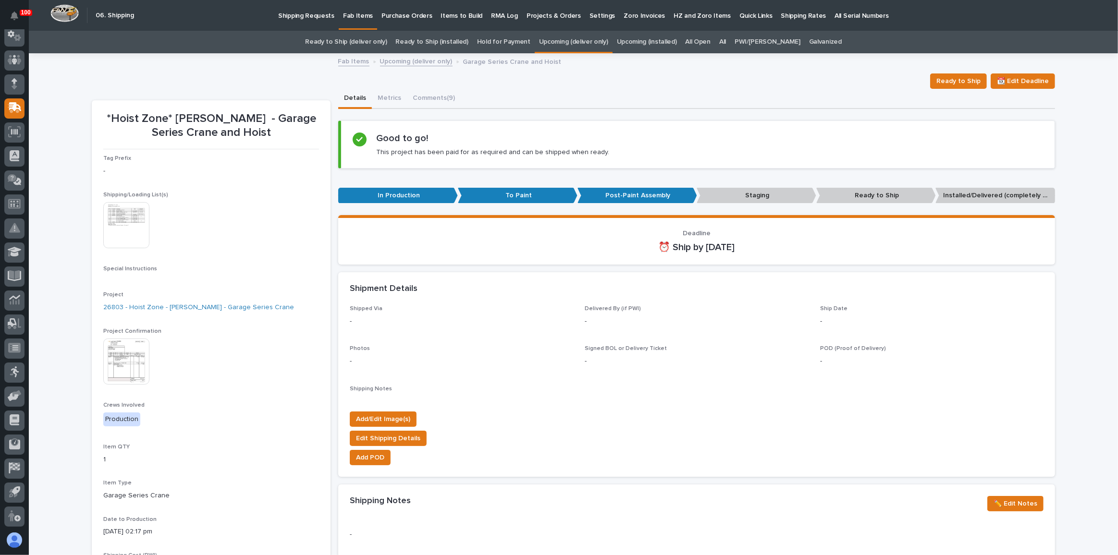
click at [239, 84] on div "Ready to Ship 📆 Edit Deadline" at bounding box center [573, 81] width 963 height 15
click at [726, 40] on link "All" at bounding box center [722, 42] width 7 height 23
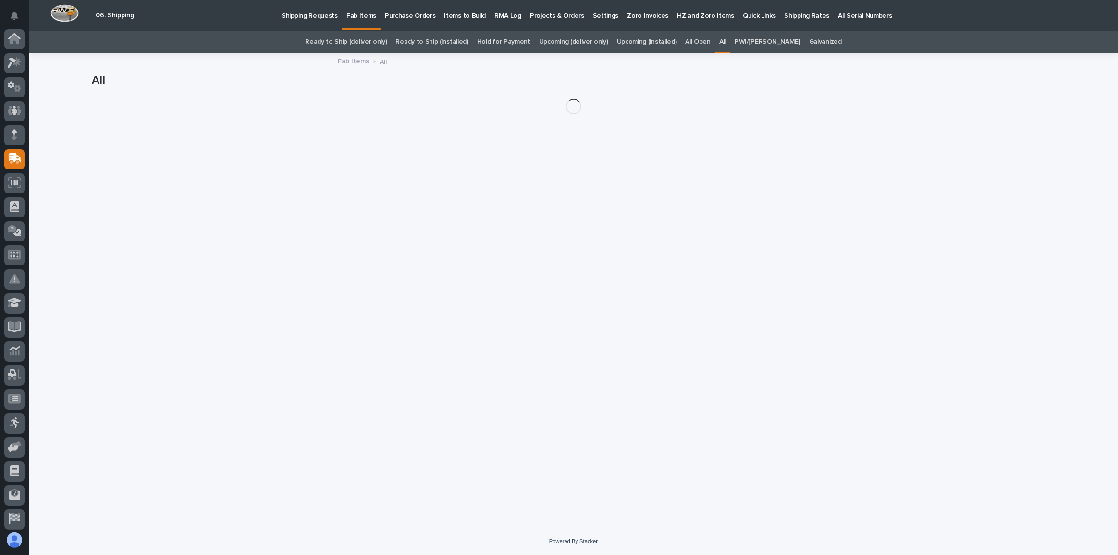
scroll to position [51, 0]
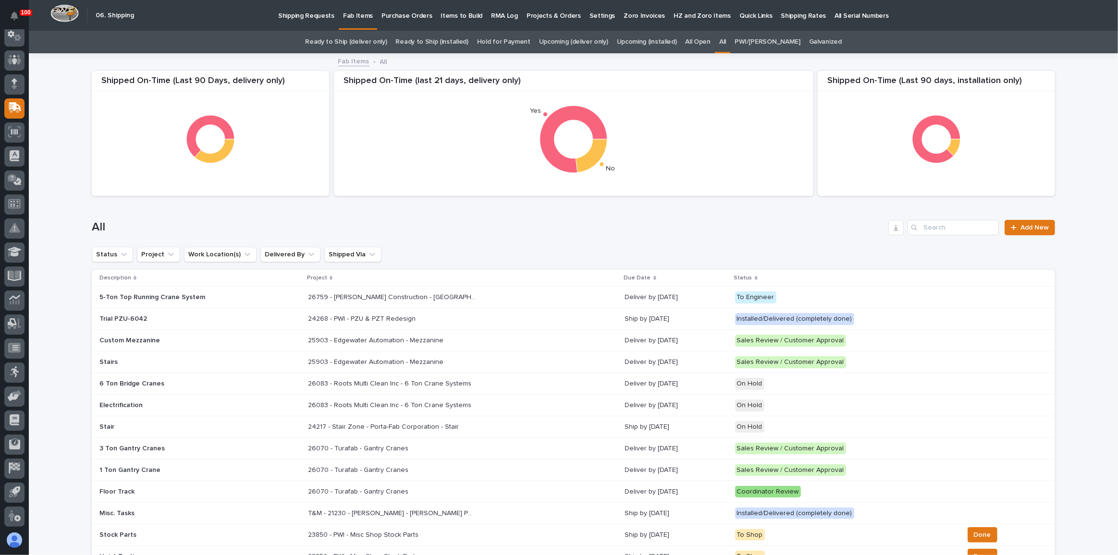
click at [937, 236] on div "All Add New" at bounding box center [573, 224] width 963 height 46
click at [939, 226] on input "Search" at bounding box center [953, 227] width 91 height 15
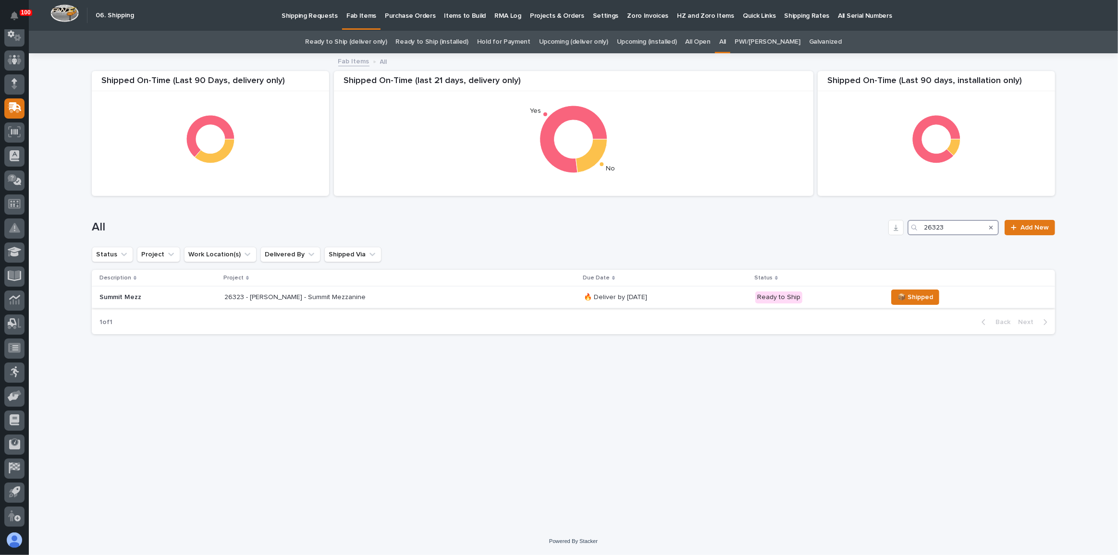
type input "26323"
click at [476, 303] on div "26323 - [PERSON_NAME] - Summit Mezzanine 26323 - [PERSON_NAME] - Summit Mezzani…" at bounding box center [400, 298] width 352 height 16
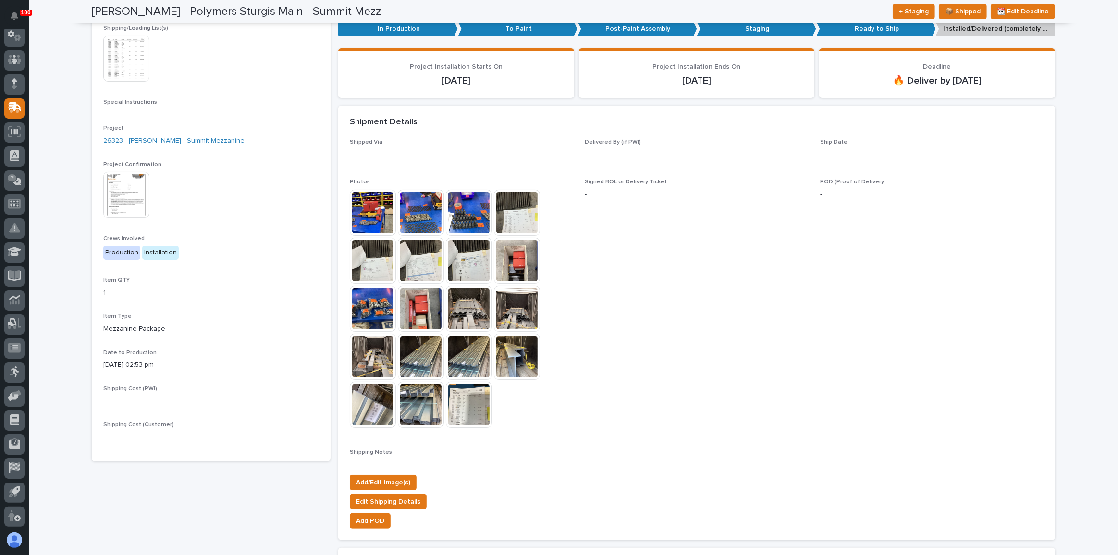
scroll to position [131, 0]
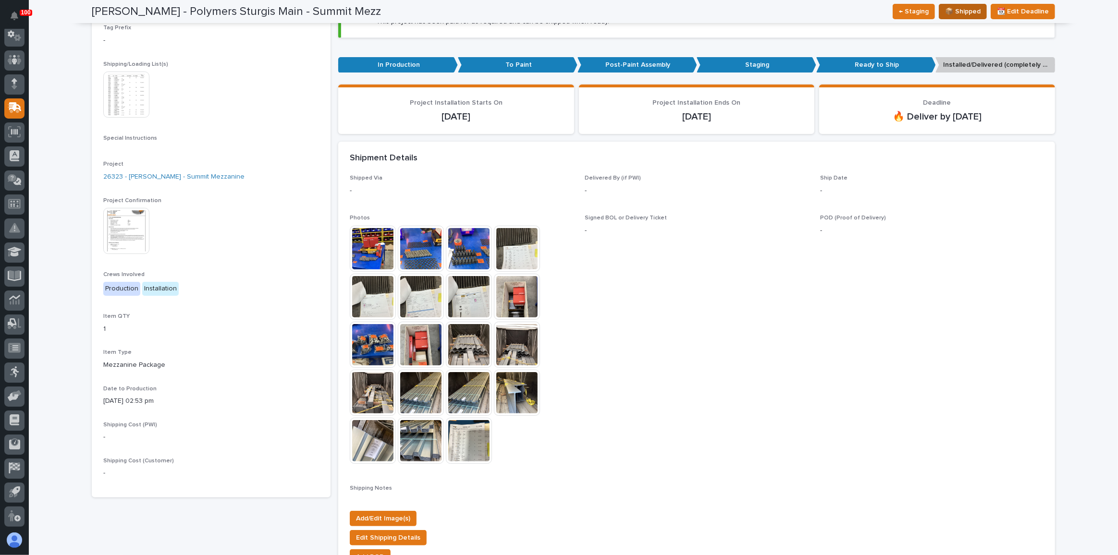
click at [955, 12] on span "📦 Shipped" at bounding box center [963, 12] width 36 height 12
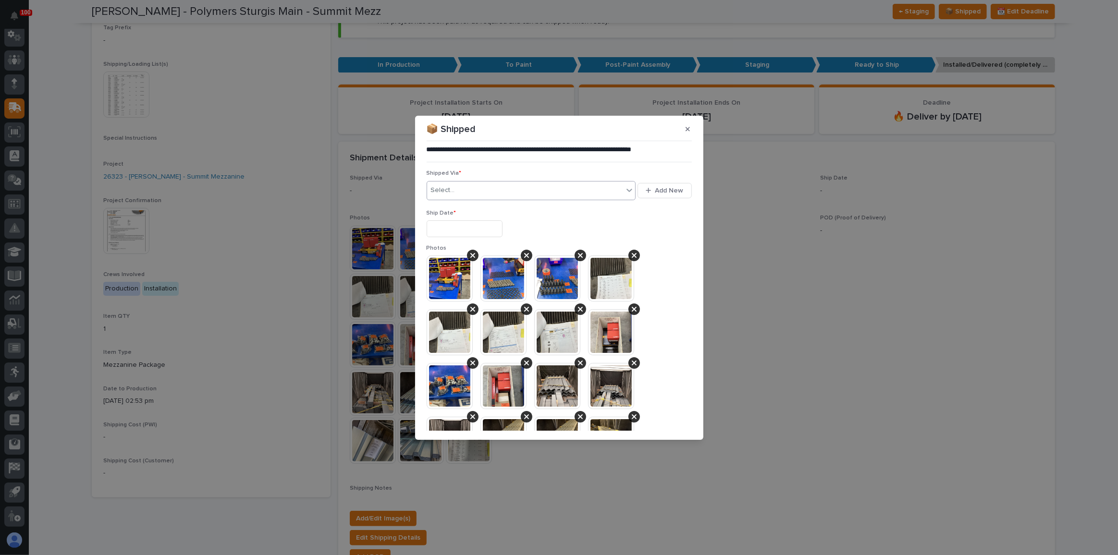
click at [489, 183] on div "Select..." at bounding box center [525, 191] width 197 height 16
type input "***"
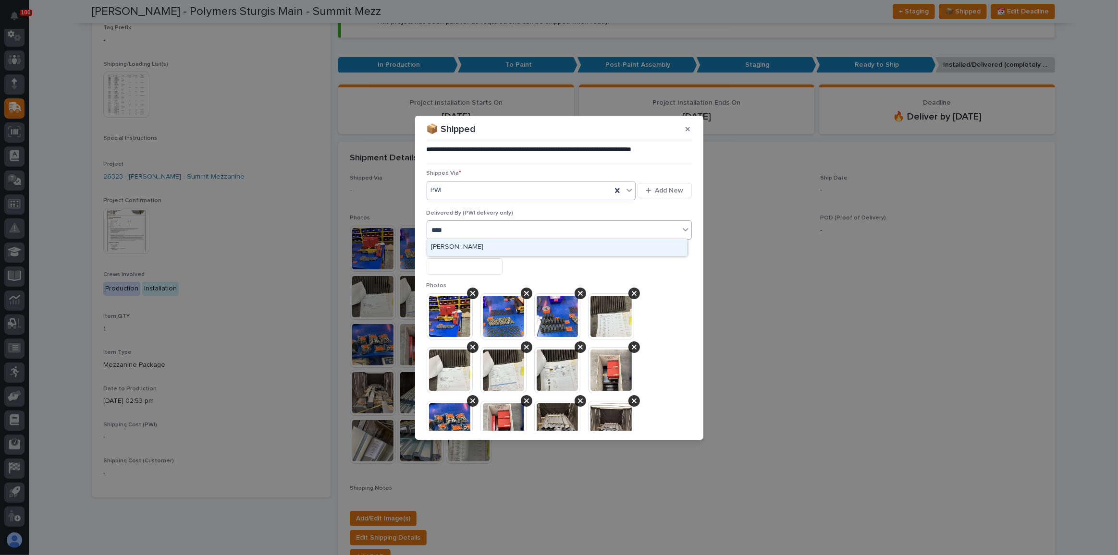
type input "*****"
type input "*"
type input "*****"
click at [444, 264] on input "text" at bounding box center [465, 266] width 76 height 17
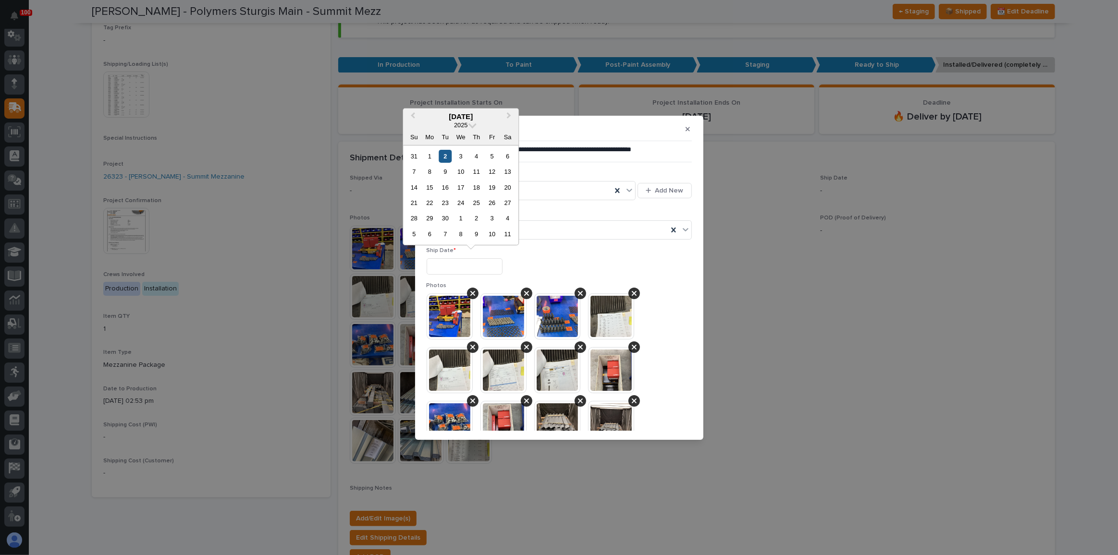
click at [449, 158] on div "2" at bounding box center [445, 156] width 13 height 13
type input "**********"
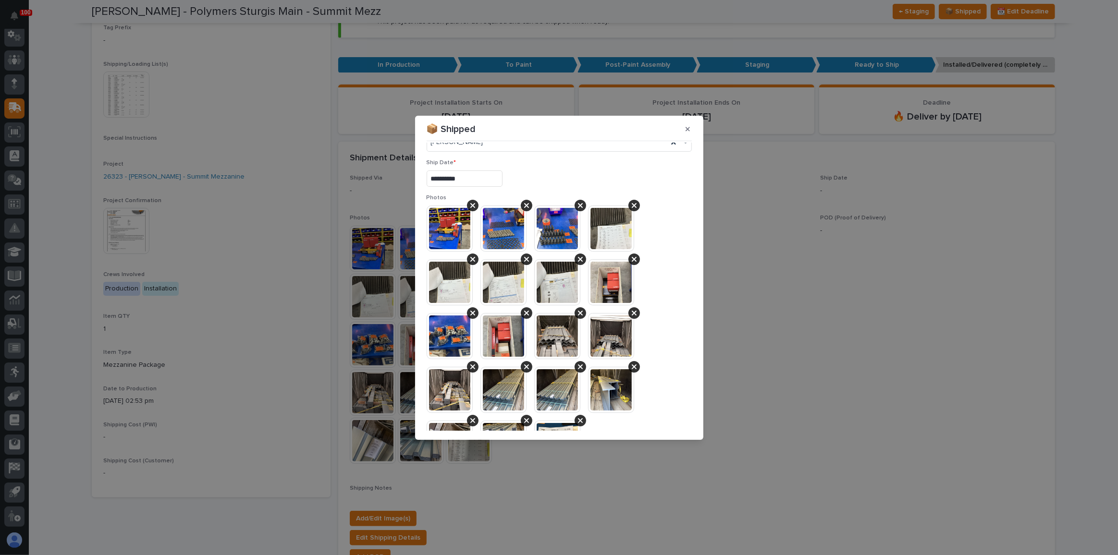
scroll to position [315, 0]
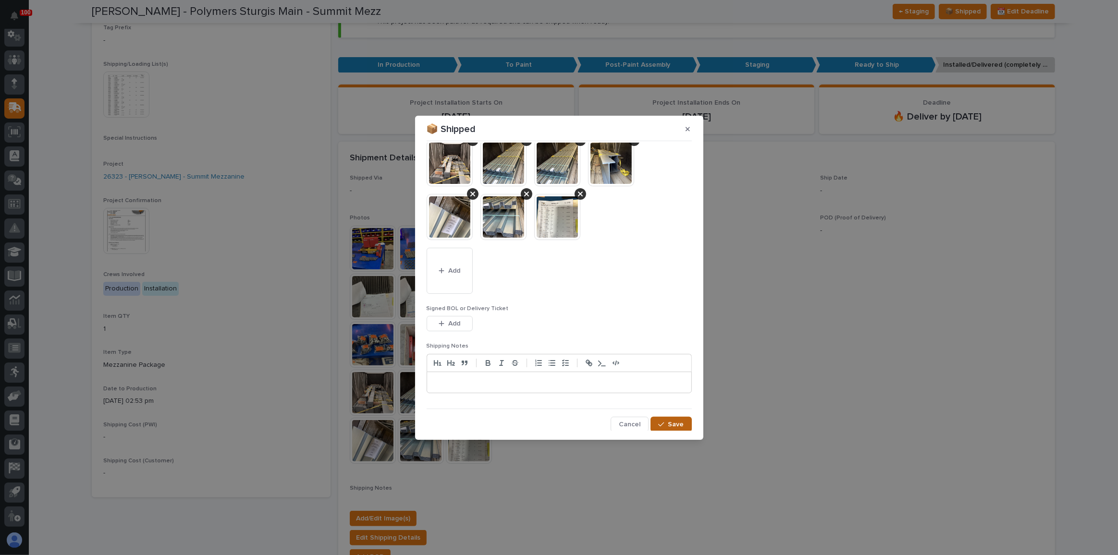
click at [662, 427] on button "Save" at bounding box center [671, 424] width 41 height 15
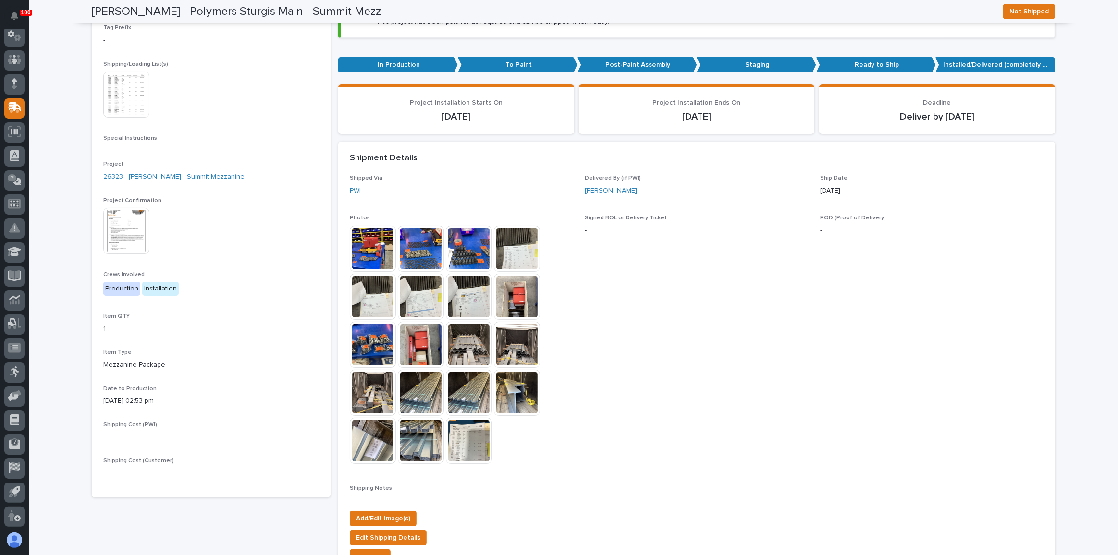
click at [1003, 216] on p "POD (Proof of Delivery)" at bounding box center [931, 218] width 223 height 7
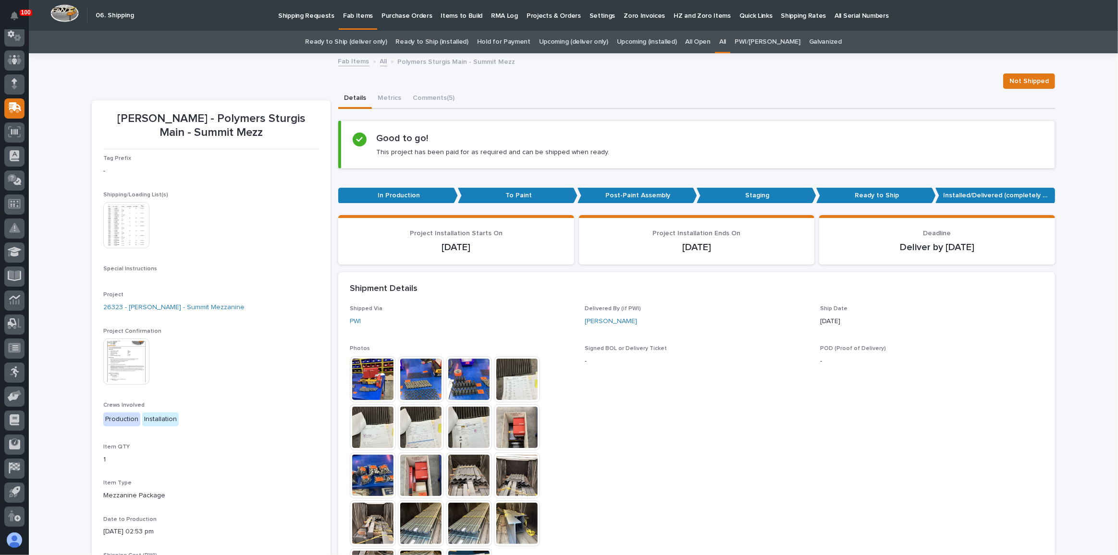
click at [374, 43] on link "Ready to Ship (deliver only)" at bounding box center [346, 42] width 82 height 23
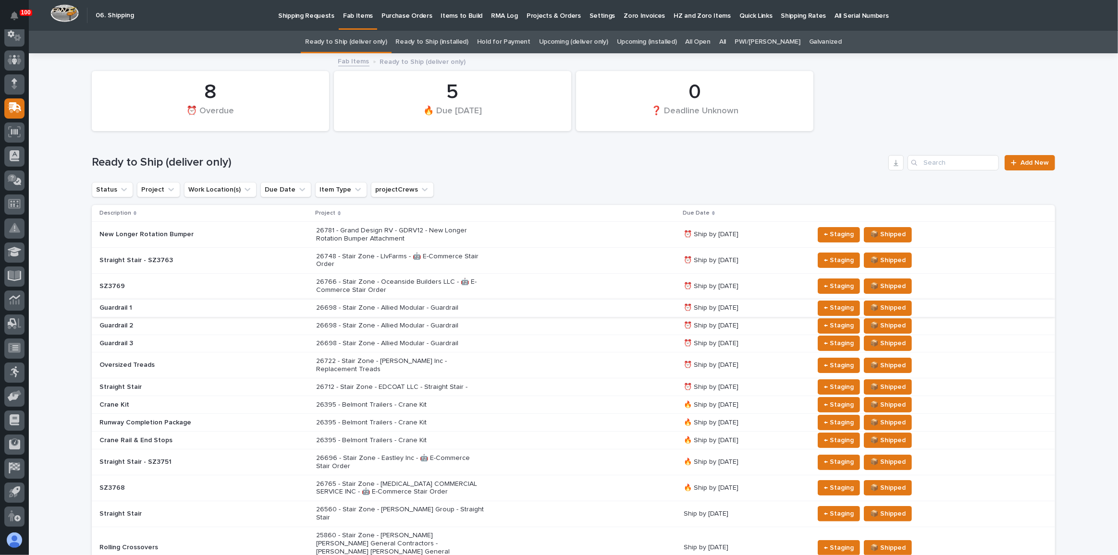
scroll to position [43, 0]
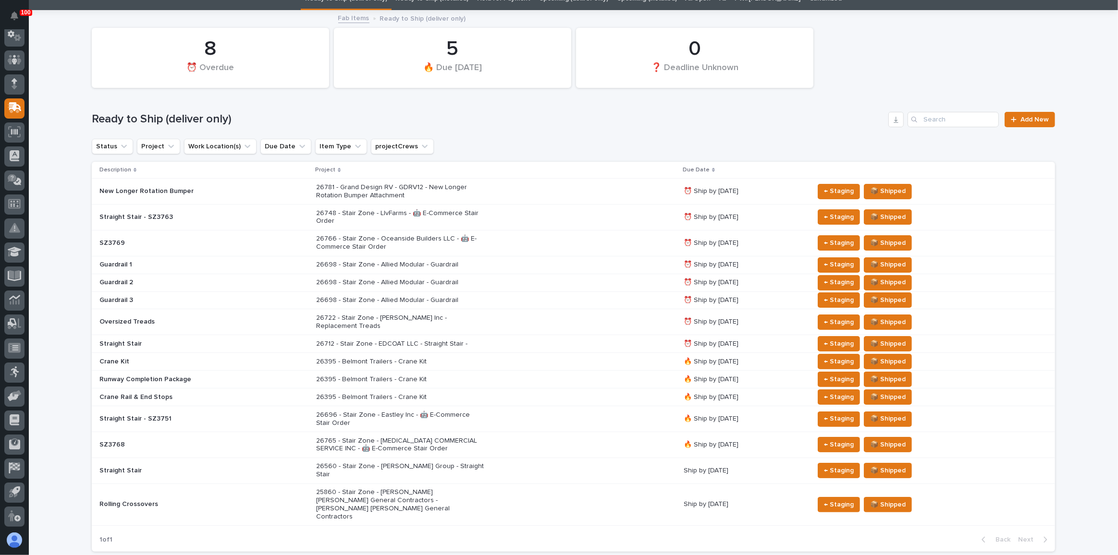
click at [523, 239] on div "26766 - Stair Zone - Oceanside Builders LLC - 🤖 E-Commerce Stair Order" at bounding box center [495, 243] width 359 height 24
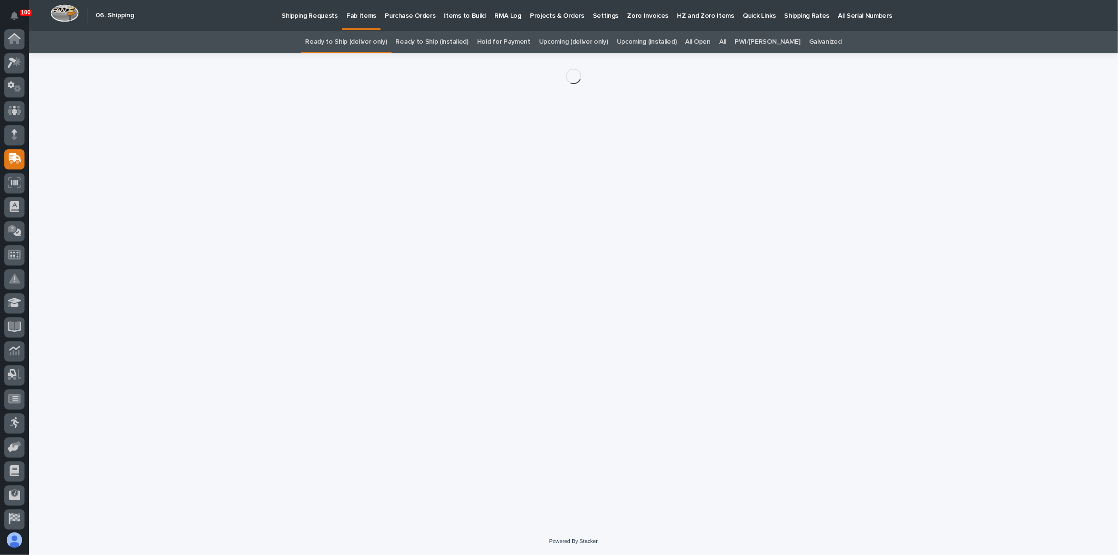
scroll to position [51, 0]
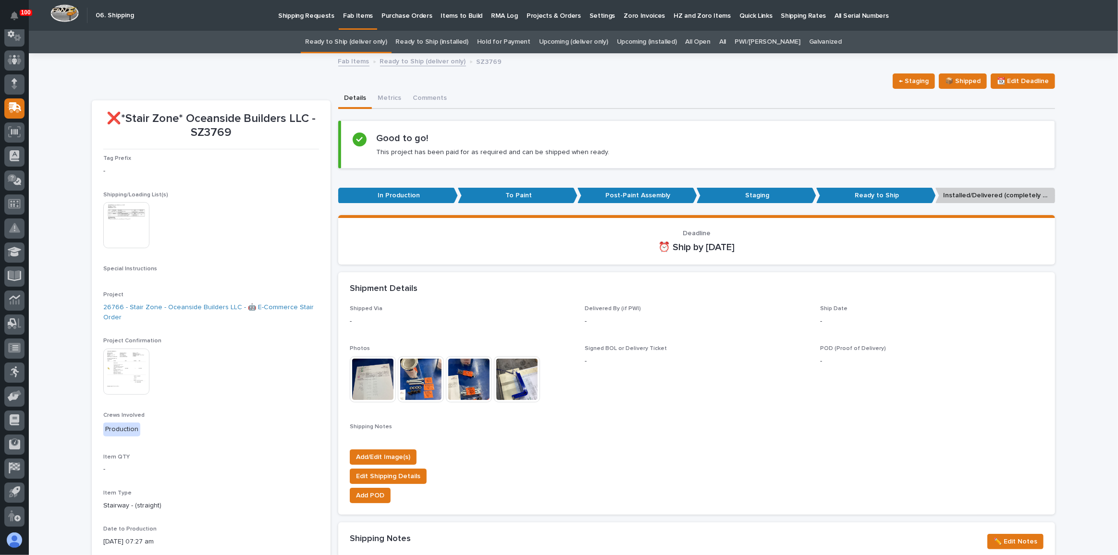
click at [135, 226] on img at bounding box center [126, 225] width 46 height 46
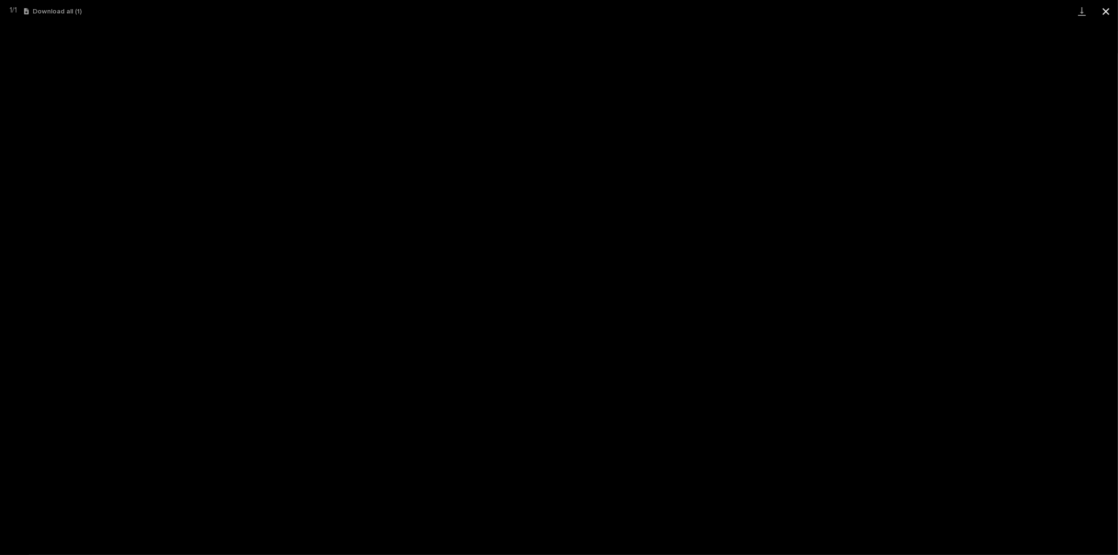
click at [1101, 11] on button "Close gallery" at bounding box center [1106, 11] width 24 height 23
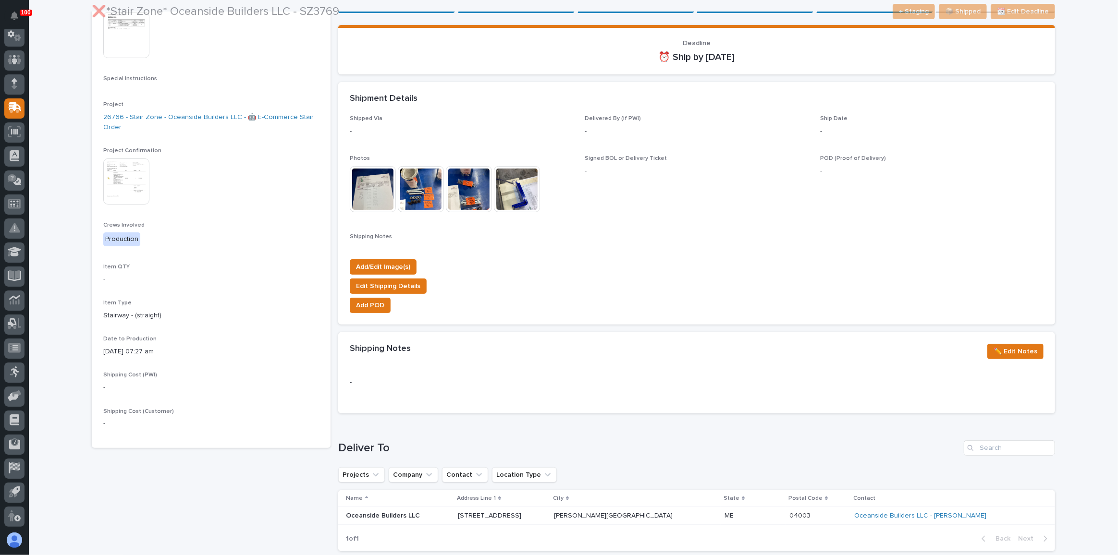
scroll to position [262, 0]
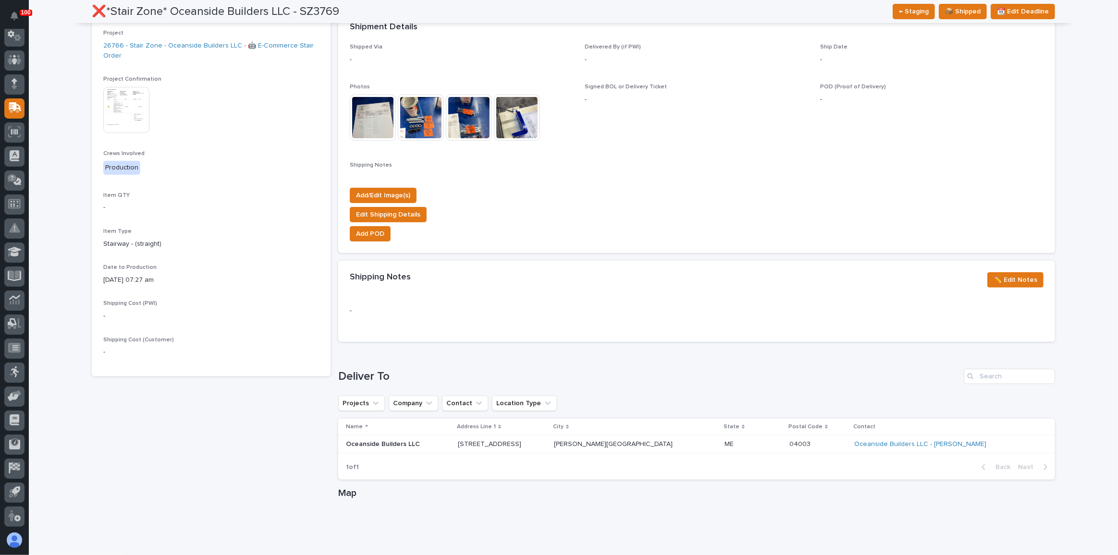
click at [124, 101] on img at bounding box center [126, 110] width 46 height 46
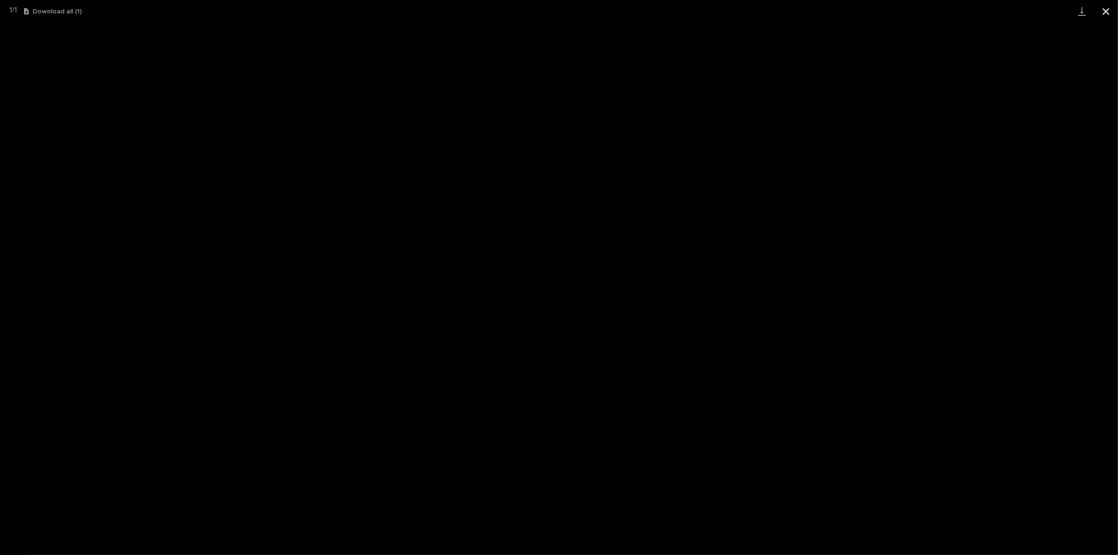
click at [1107, 8] on button "Close gallery" at bounding box center [1106, 11] width 24 height 23
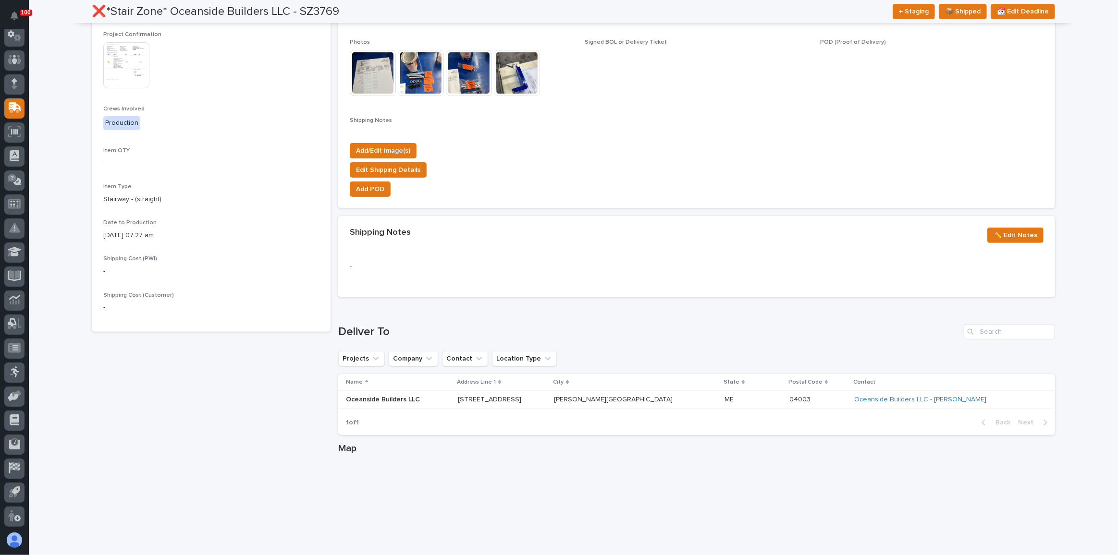
scroll to position [306, 0]
click at [891, 346] on div "Deliver To Projects Company Contact Location Type Name Address Line 1 City Stat…" at bounding box center [696, 380] width 717 height 111
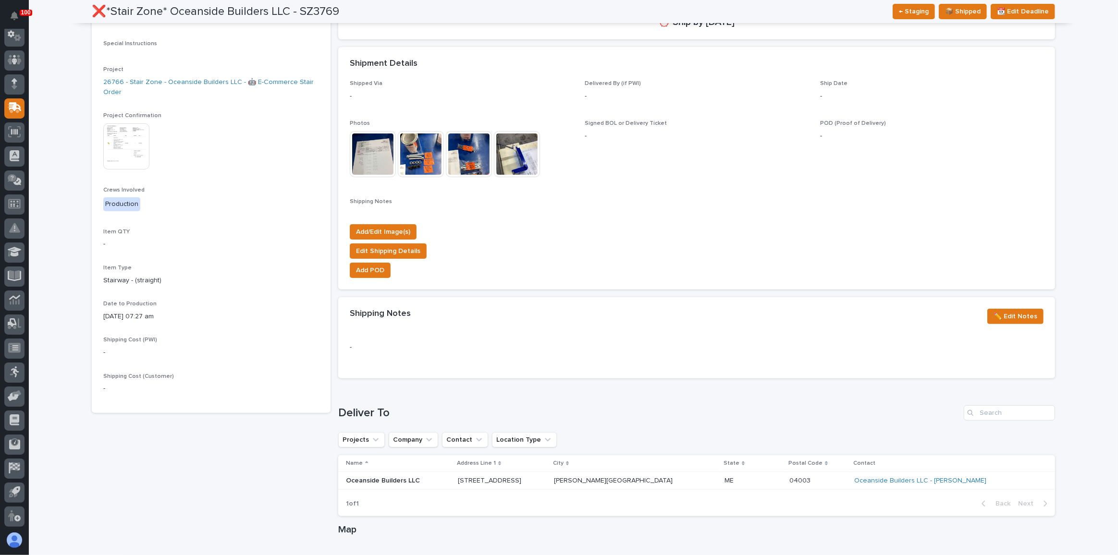
scroll to position [0, 0]
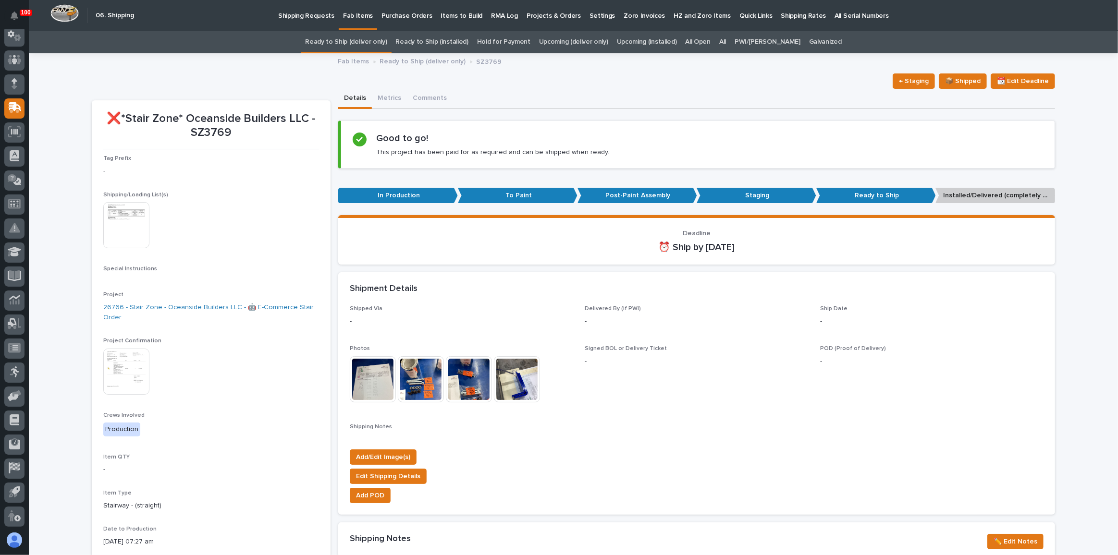
click at [124, 230] on img at bounding box center [126, 225] width 46 height 46
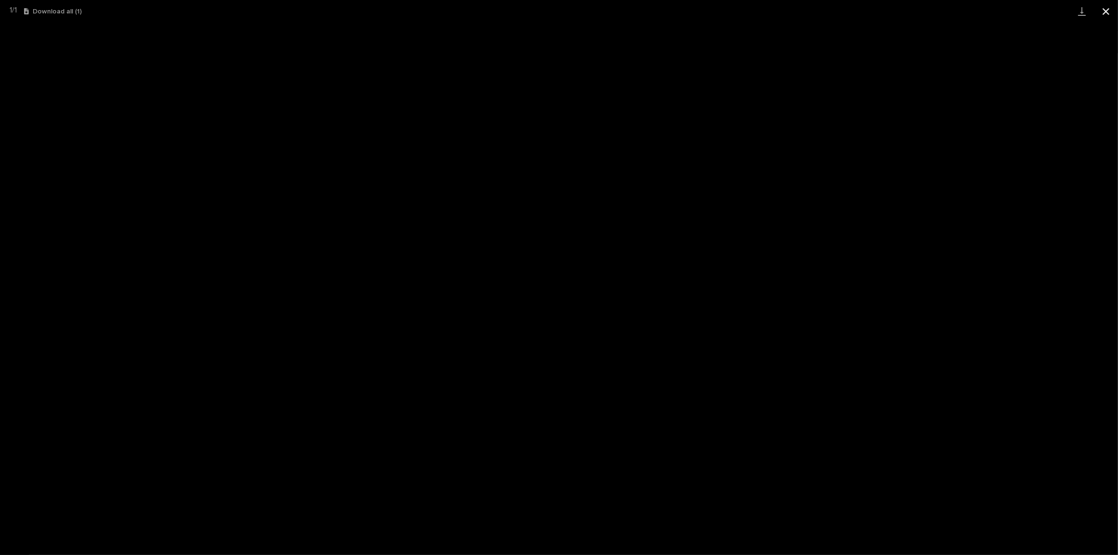
click at [1109, 11] on button "Close gallery" at bounding box center [1106, 11] width 24 height 23
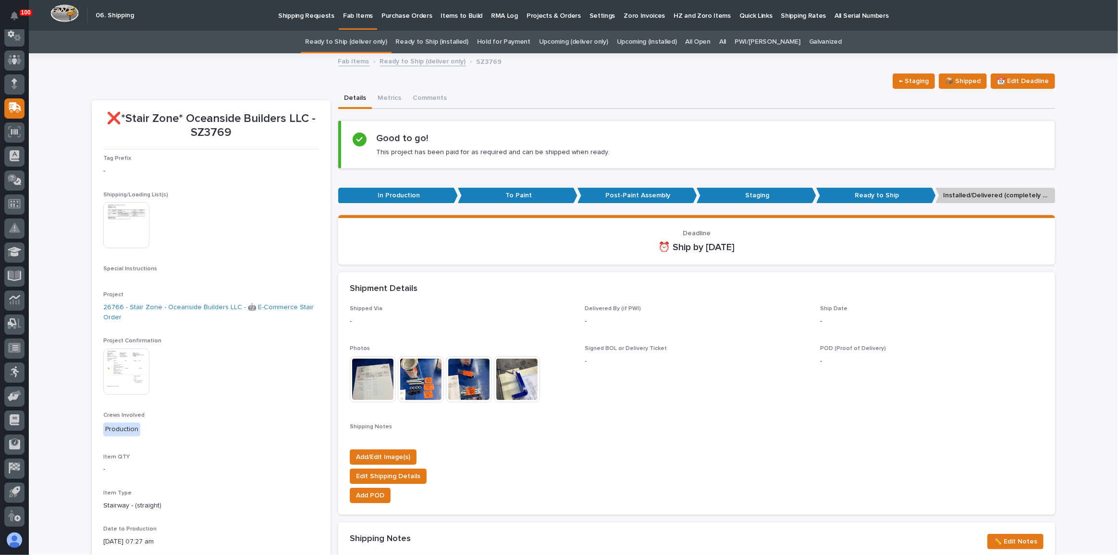
click at [136, 204] on img at bounding box center [126, 225] width 46 height 46
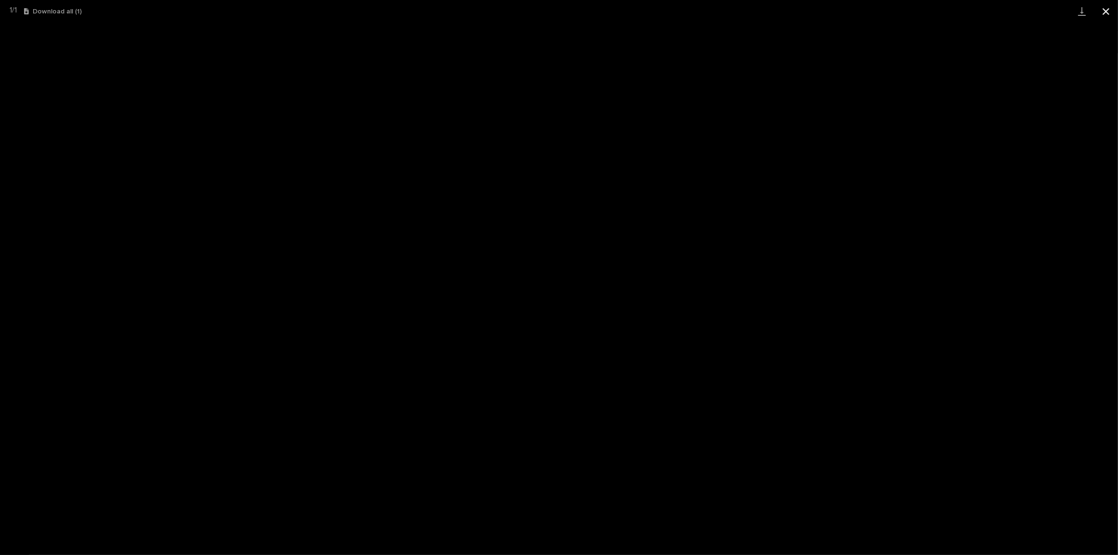
click at [1102, 9] on button "Close gallery" at bounding box center [1106, 11] width 24 height 23
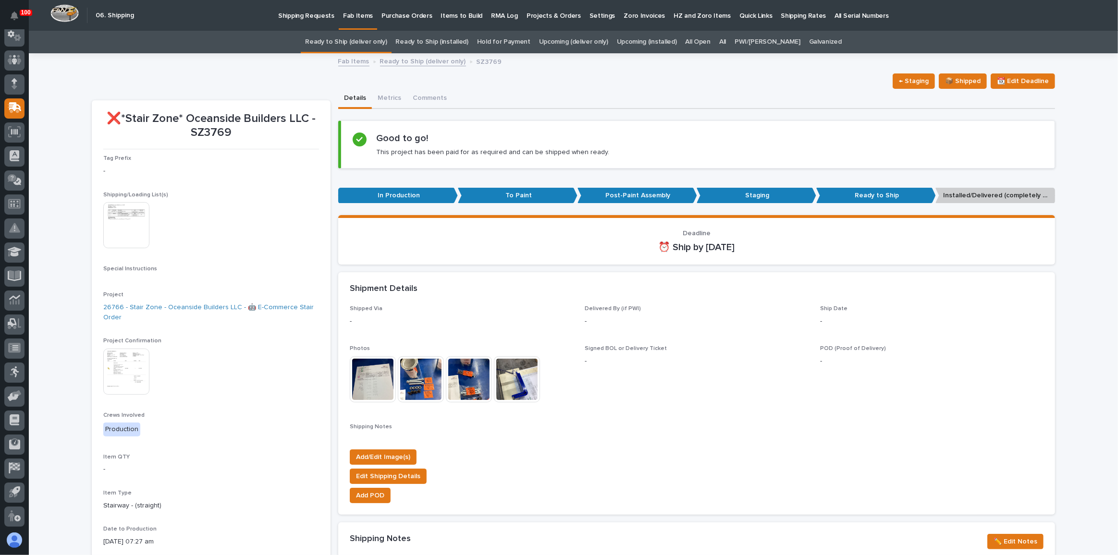
click at [356, 28] on link "Fab Items" at bounding box center [358, 14] width 38 height 28
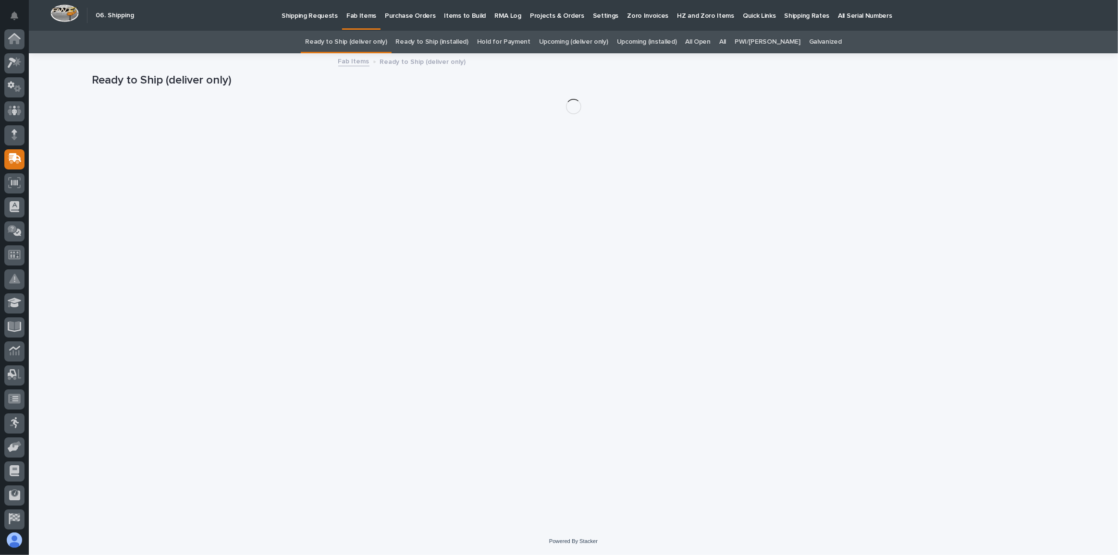
click at [361, 49] on link "Ready to Ship (deliver only)" at bounding box center [346, 42] width 82 height 23
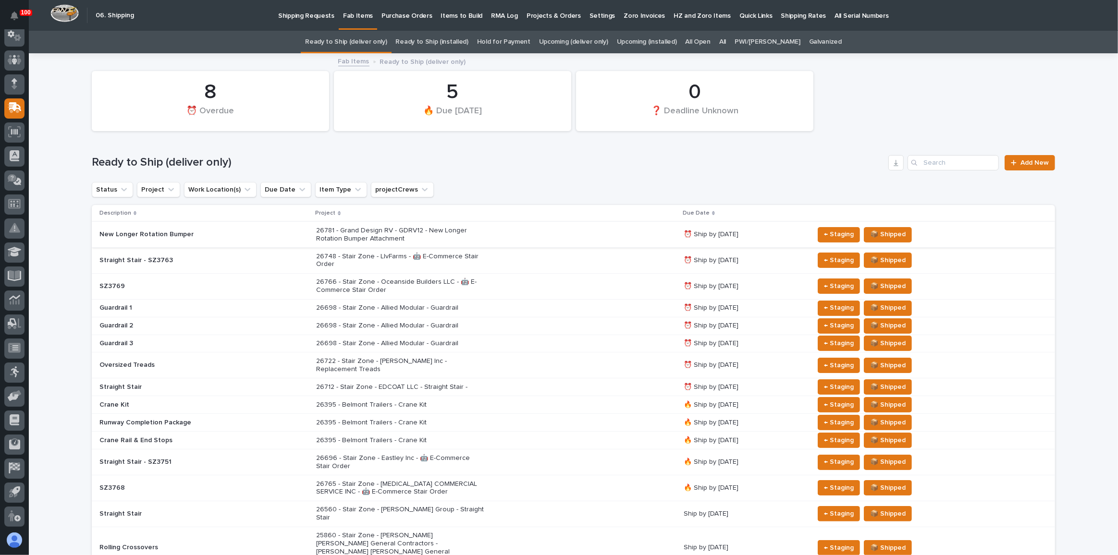
scroll to position [87, 0]
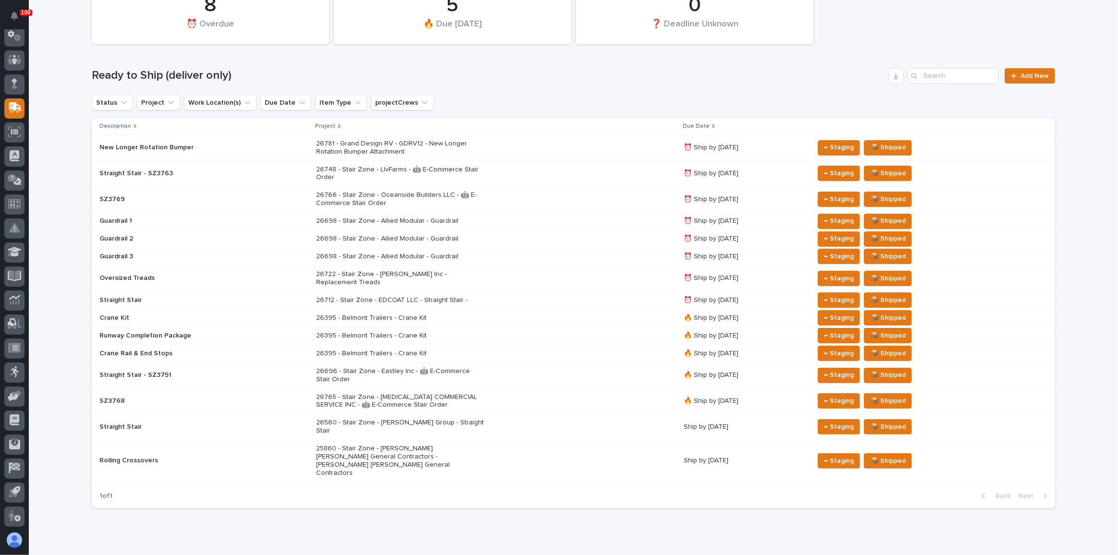
click at [585, 147] on div "26781 - Grand Design RV - GDRV12 - New Longer Rotation Bumper Attachment" at bounding box center [495, 148] width 359 height 24
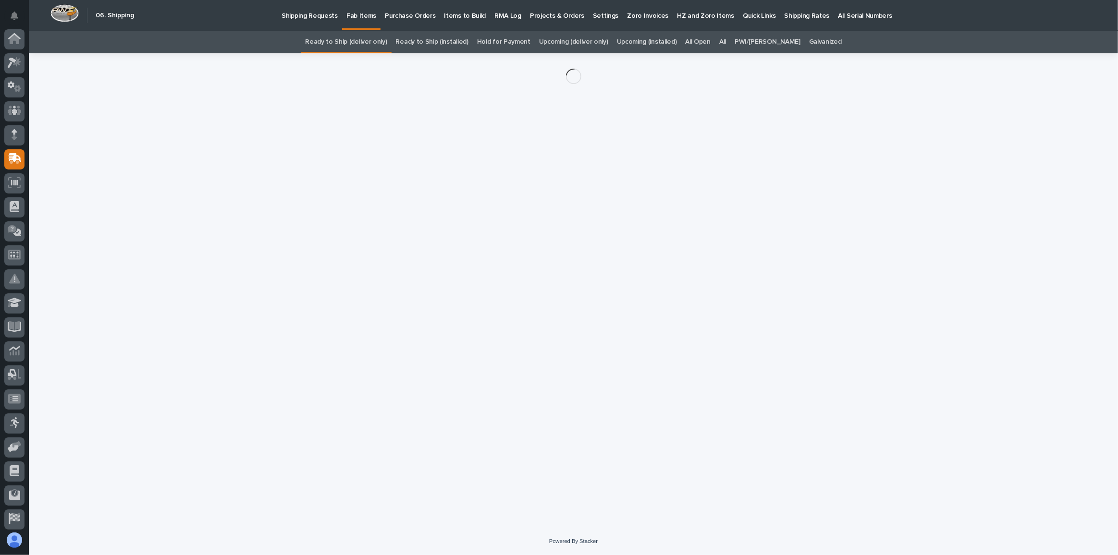
scroll to position [51, 0]
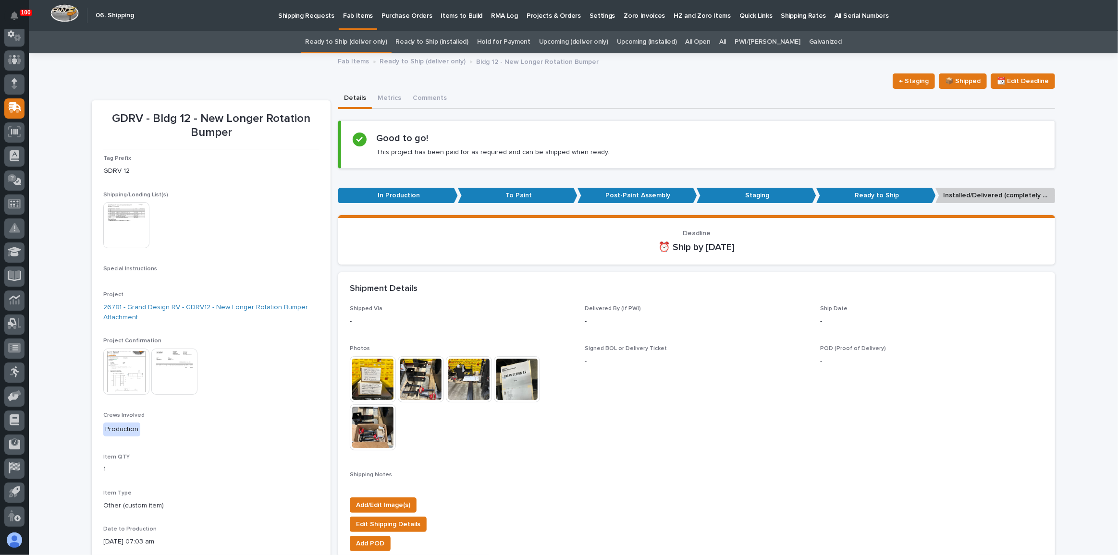
click at [373, 378] on img at bounding box center [373, 379] width 46 height 46
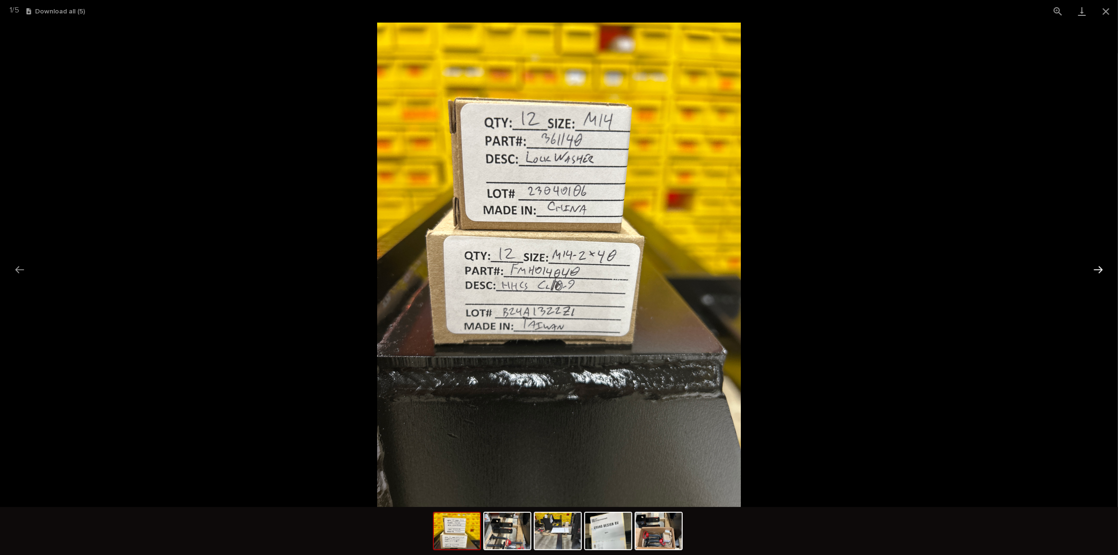
click at [1092, 266] on button "Next slide" at bounding box center [1098, 269] width 20 height 19
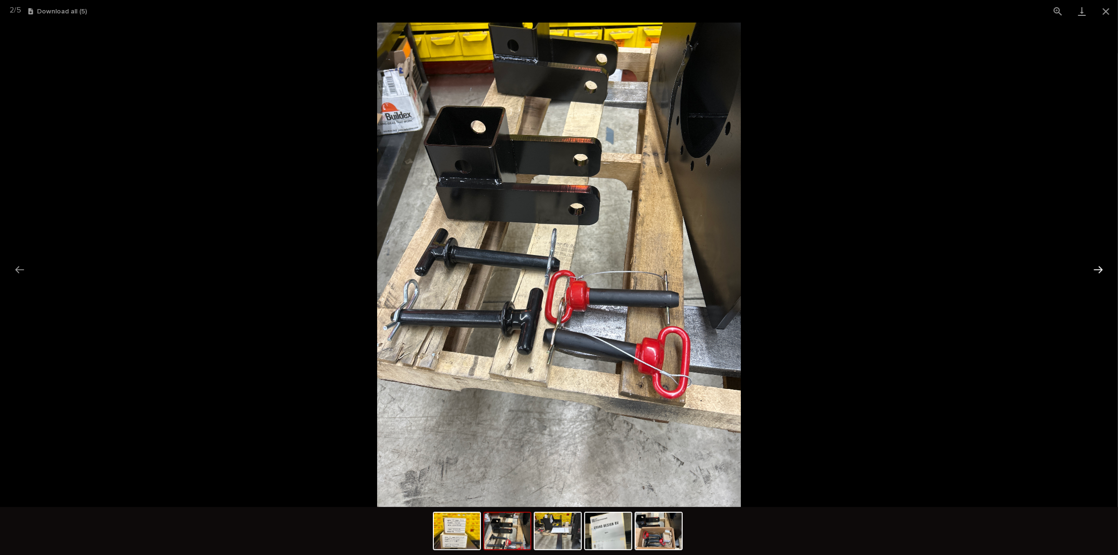
click at [1103, 268] on button "Next slide" at bounding box center [1098, 269] width 20 height 19
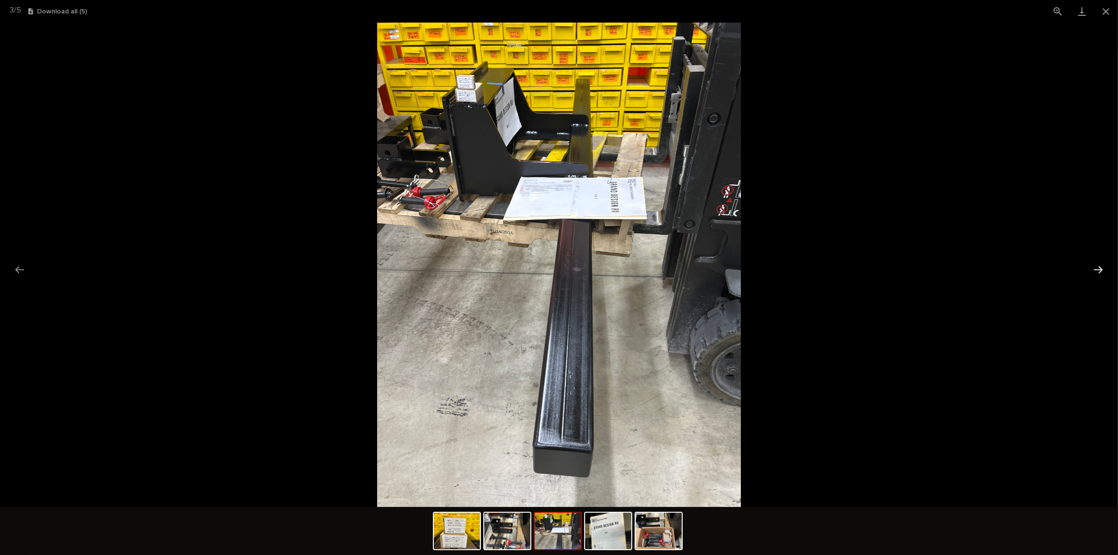
click at [1103, 268] on button "Next slide" at bounding box center [1098, 269] width 20 height 19
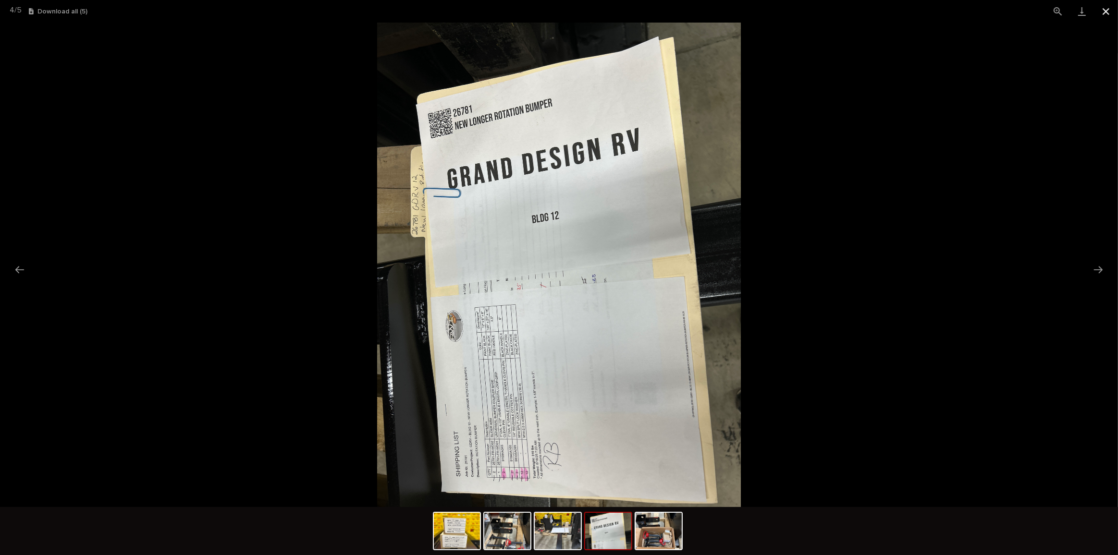
click at [1107, 8] on button "Close gallery" at bounding box center [1106, 11] width 24 height 23
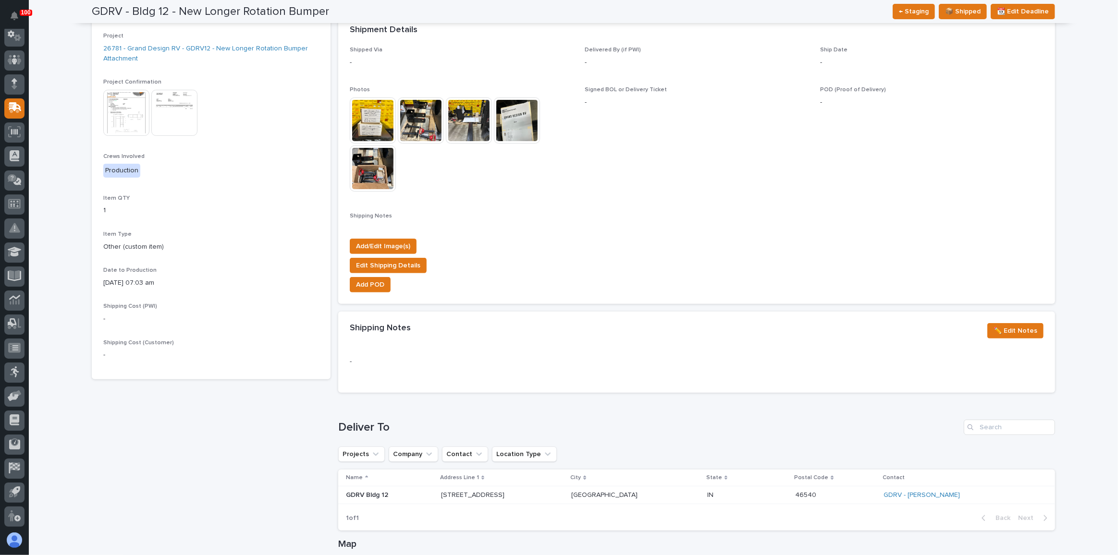
scroll to position [0, 0]
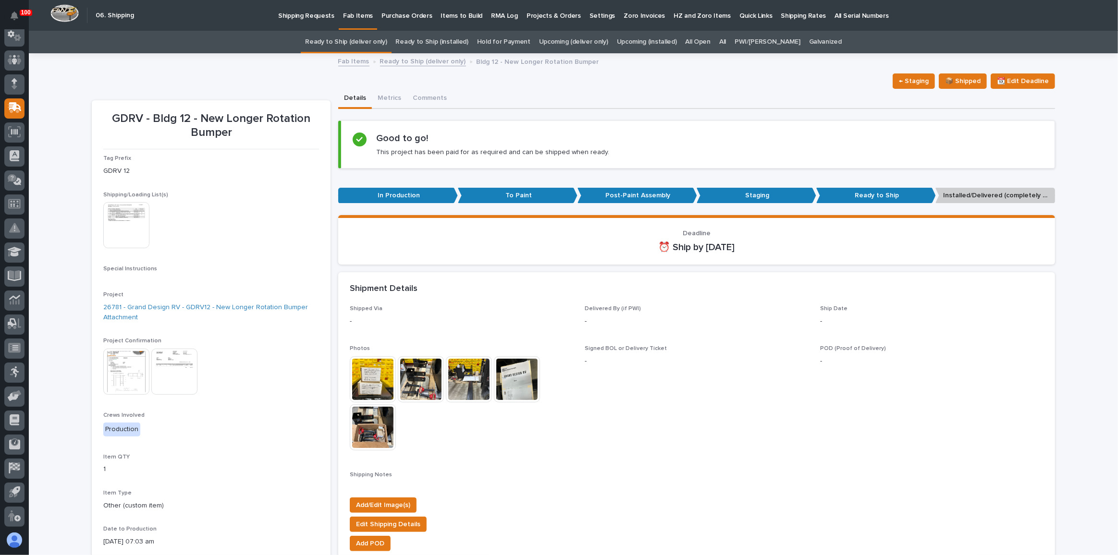
click at [368, 41] on link "Ready to Ship (deliver only)" at bounding box center [346, 42] width 82 height 23
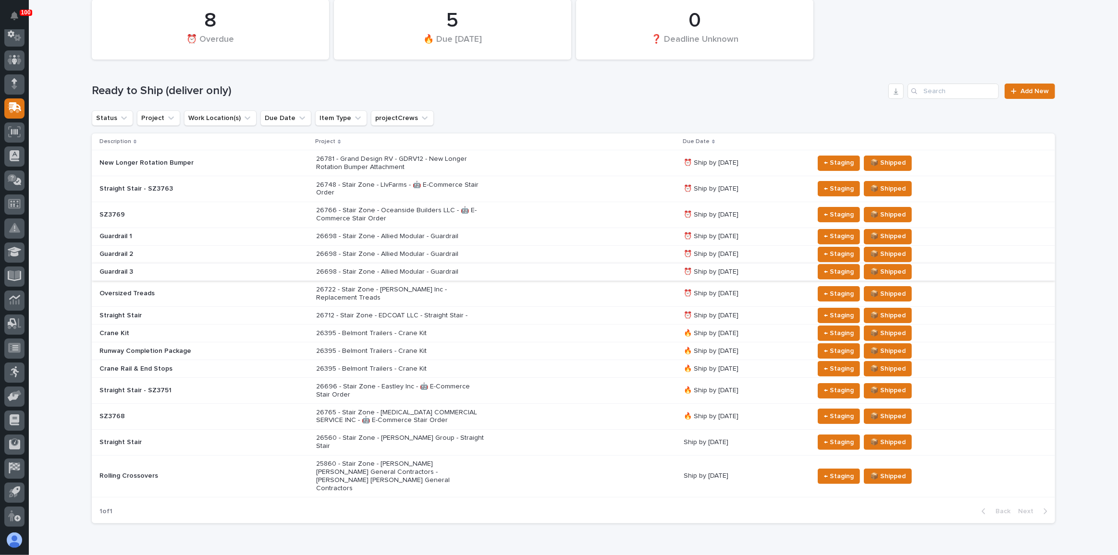
scroll to position [87, 0]
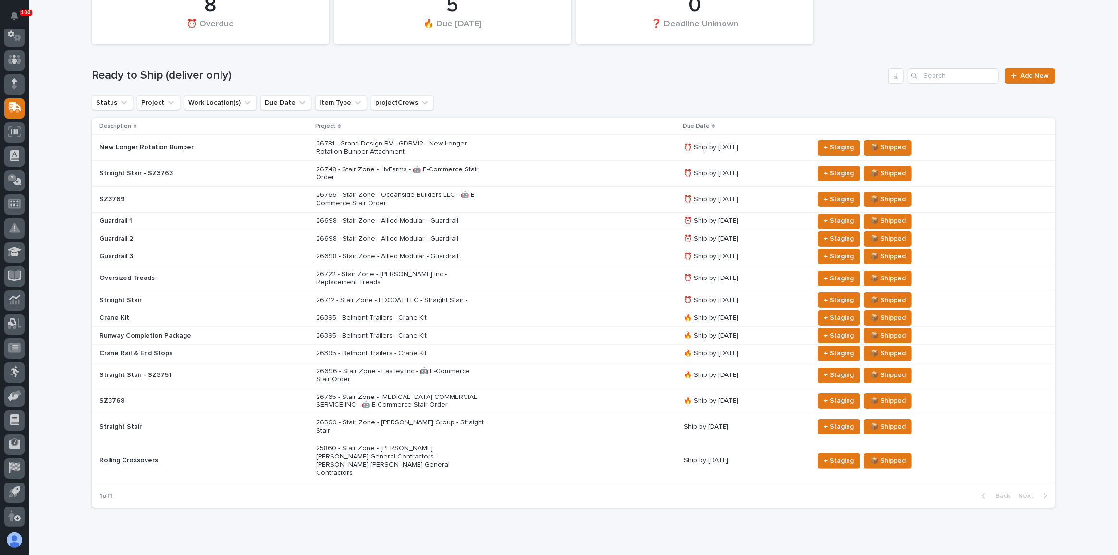
click at [572, 293] on div "26712 - Stair Zone - EDCOAT LLC - Straight Stair -" at bounding box center [495, 301] width 359 height 16
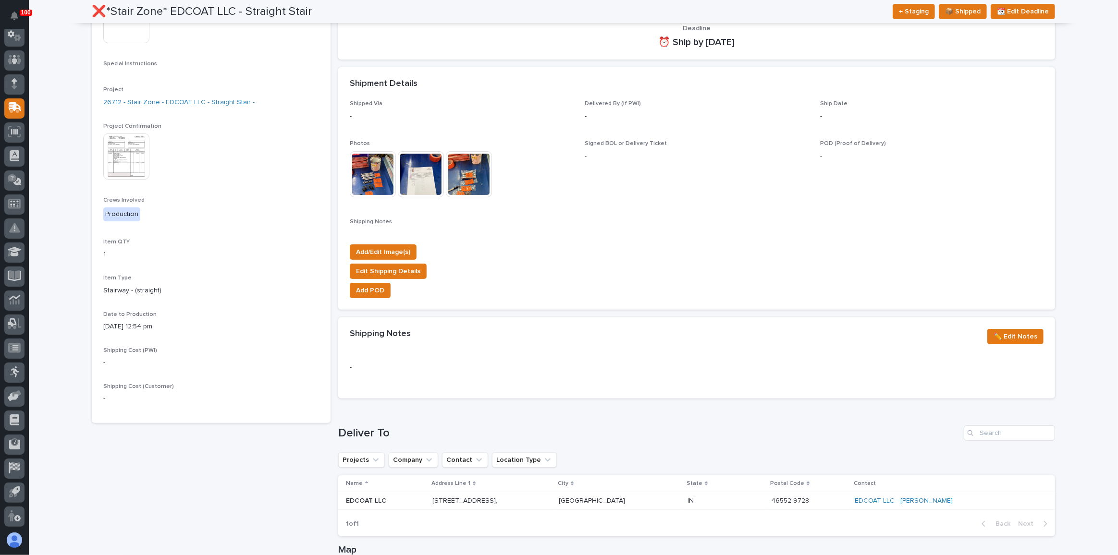
scroll to position [218, 0]
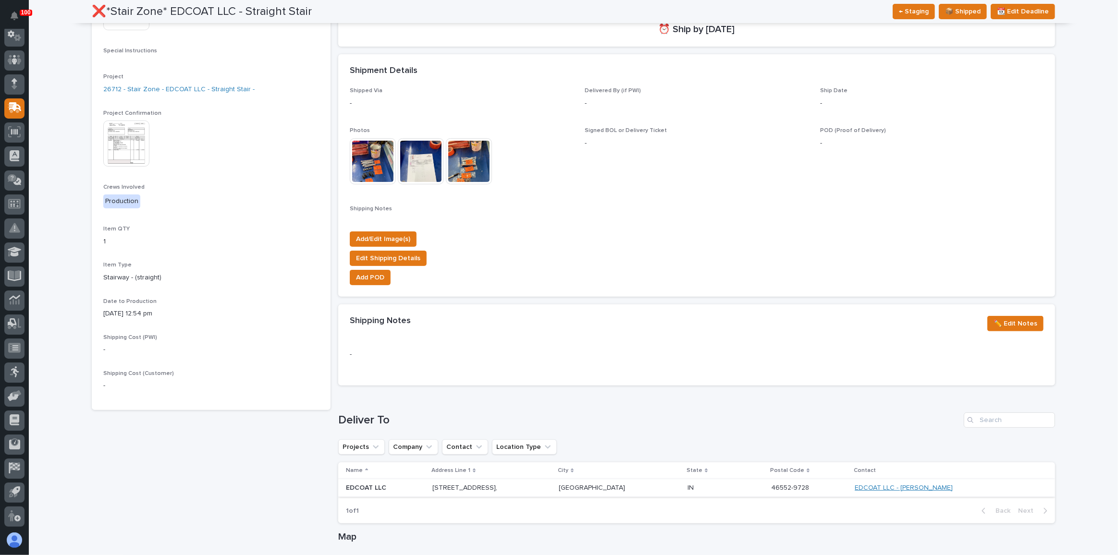
click at [934, 487] on link "EDCOAT LLC - [PERSON_NAME]" at bounding box center [904, 488] width 98 height 8
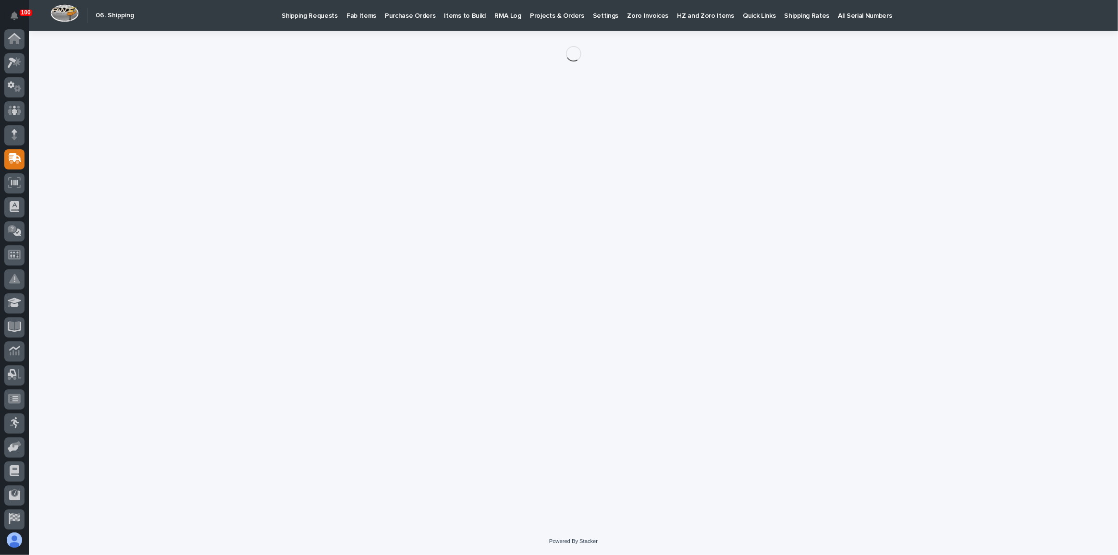
scroll to position [51, 0]
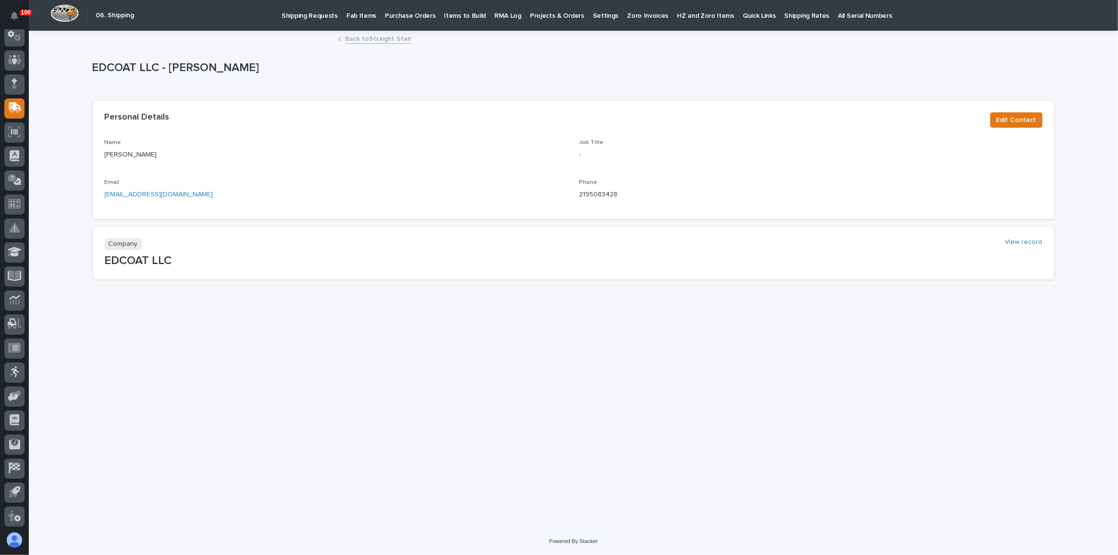
click at [386, 39] on link "Back to Straight Stair" at bounding box center [378, 38] width 66 height 11
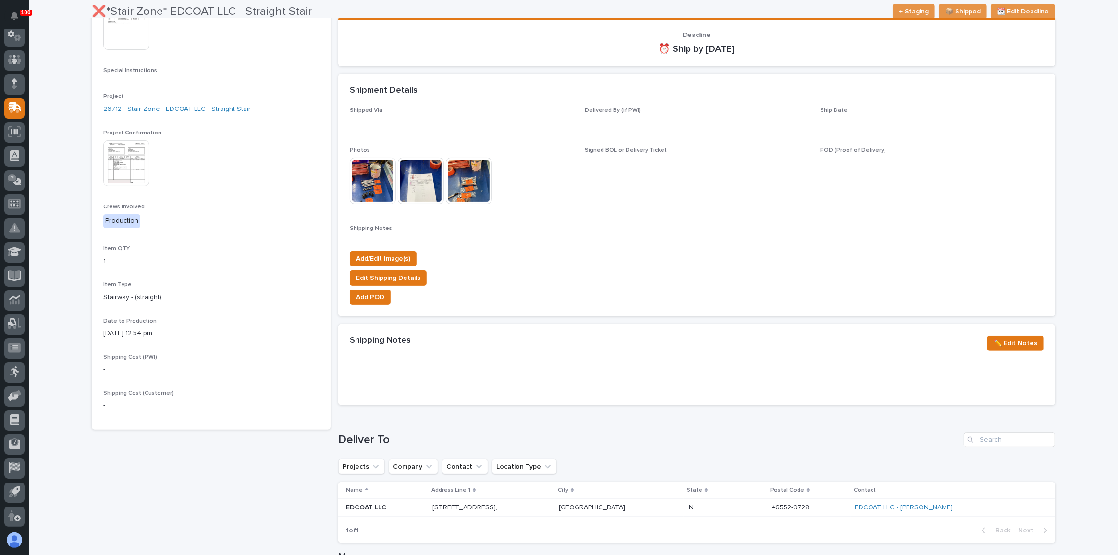
scroll to position [205, 0]
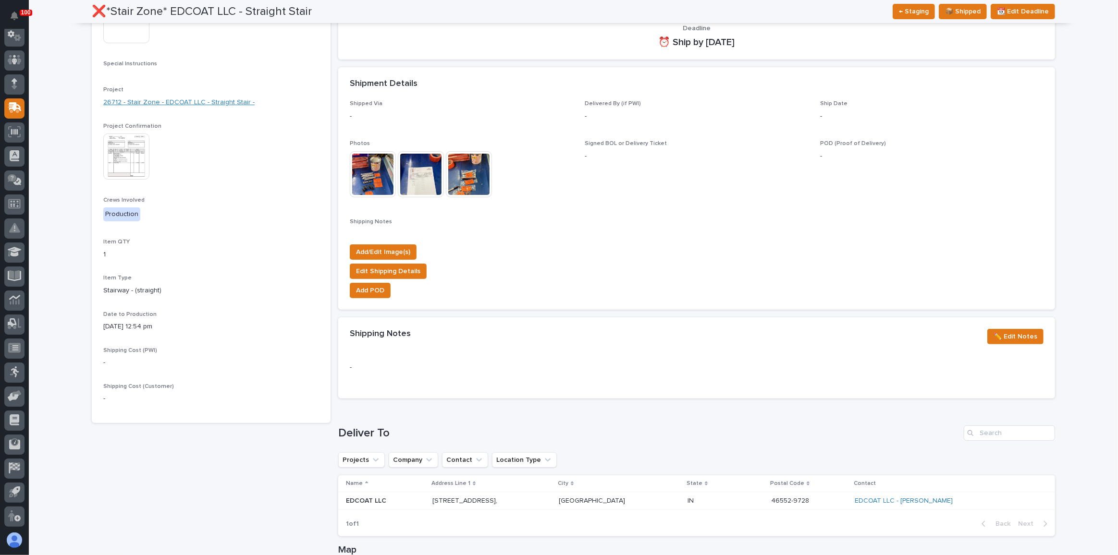
click at [205, 101] on link "26712 - Stair Zone - EDCOAT LLC - Straight Stair -" at bounding box center [178, 103] width 151 height 10
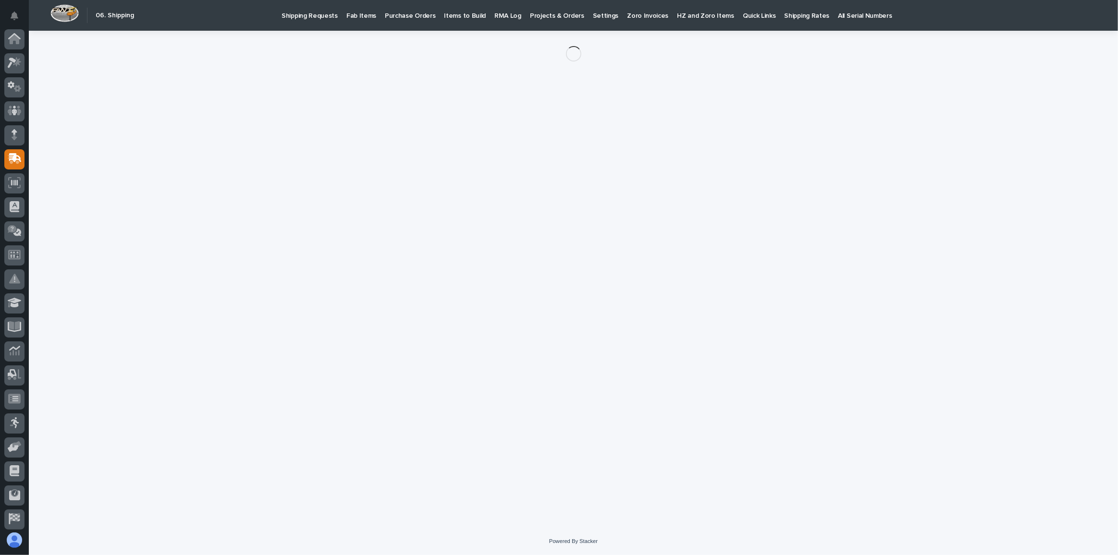
scroll to position [51, 0]
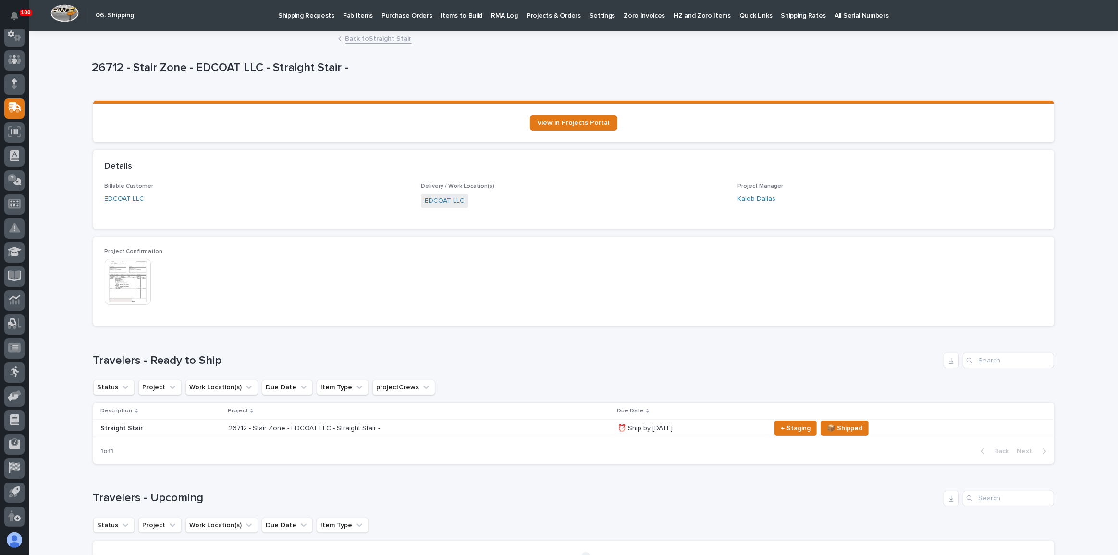
click at [356, 43] on link "Back to Straight Stair" at bounding box center [378, 38] width 66 height 11
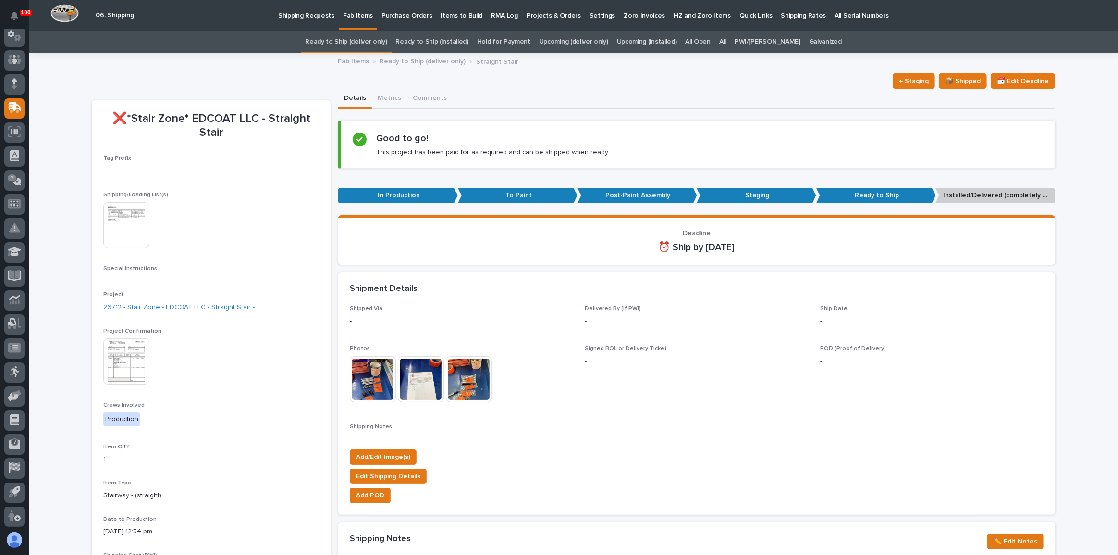
click at [103, 216] on img at bounding box center [126, 225] width 46 height 46
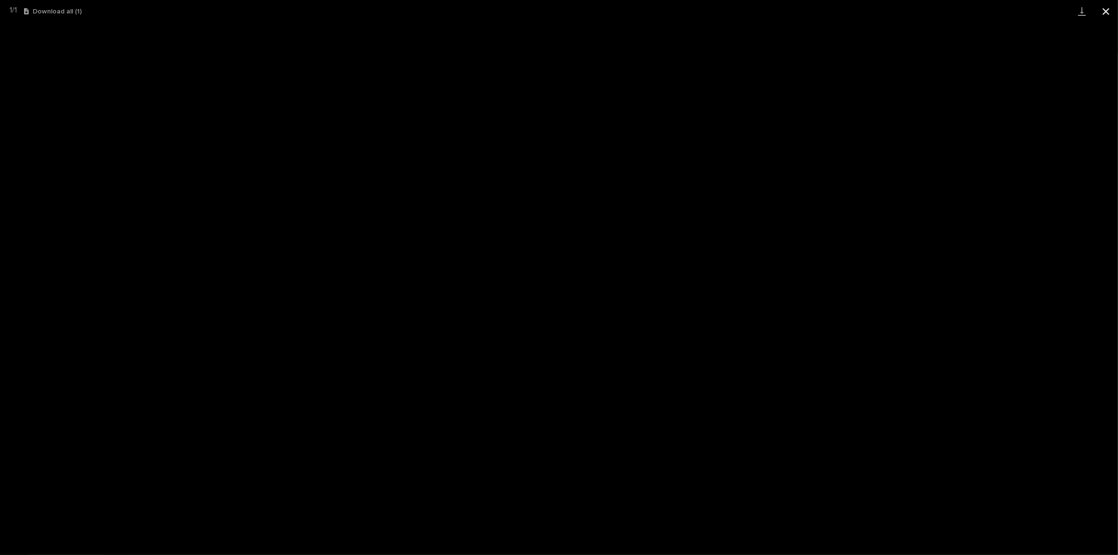
click at [1104, 13] on button "Close gallery" at bounding box center [1106, 11] width 24 height 23
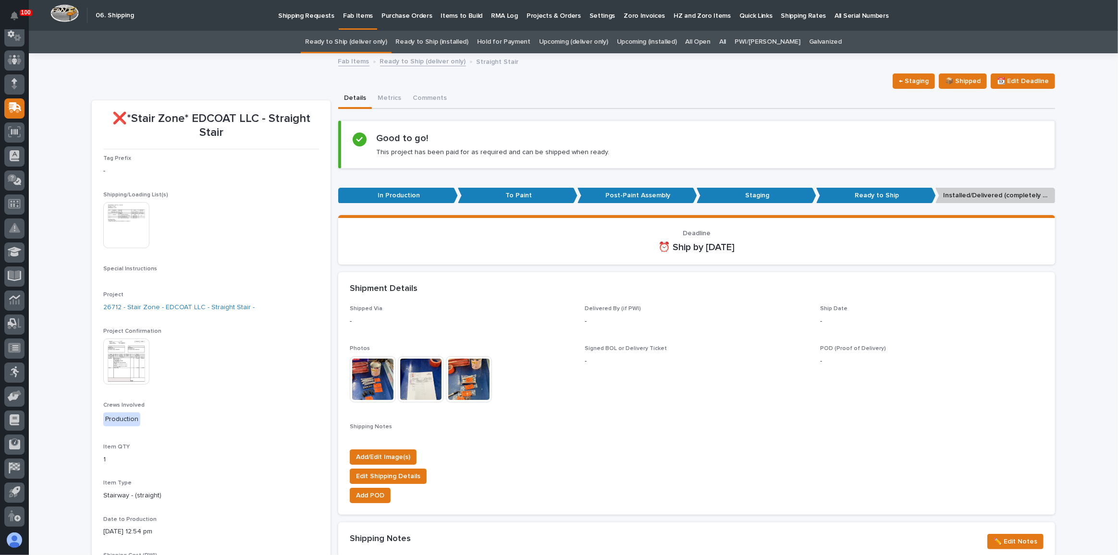
click at [363, 43] on link "Ready to Ship (deliver only)" at bounding box center [346, 42] width 82 height 23
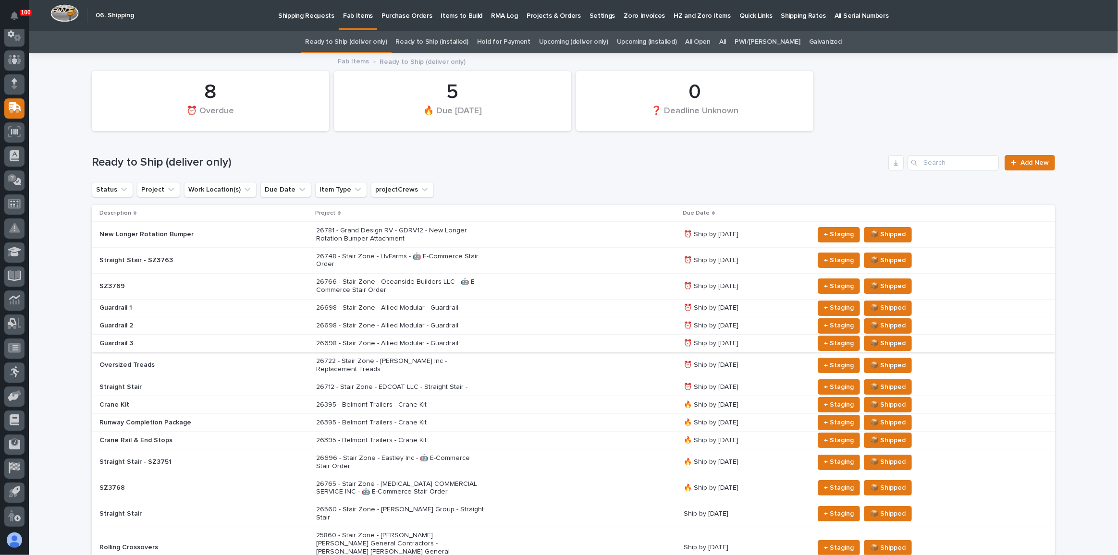
scroll to position [43, 0]
